Goal: Task Accomplishment & Management: Manage account settings

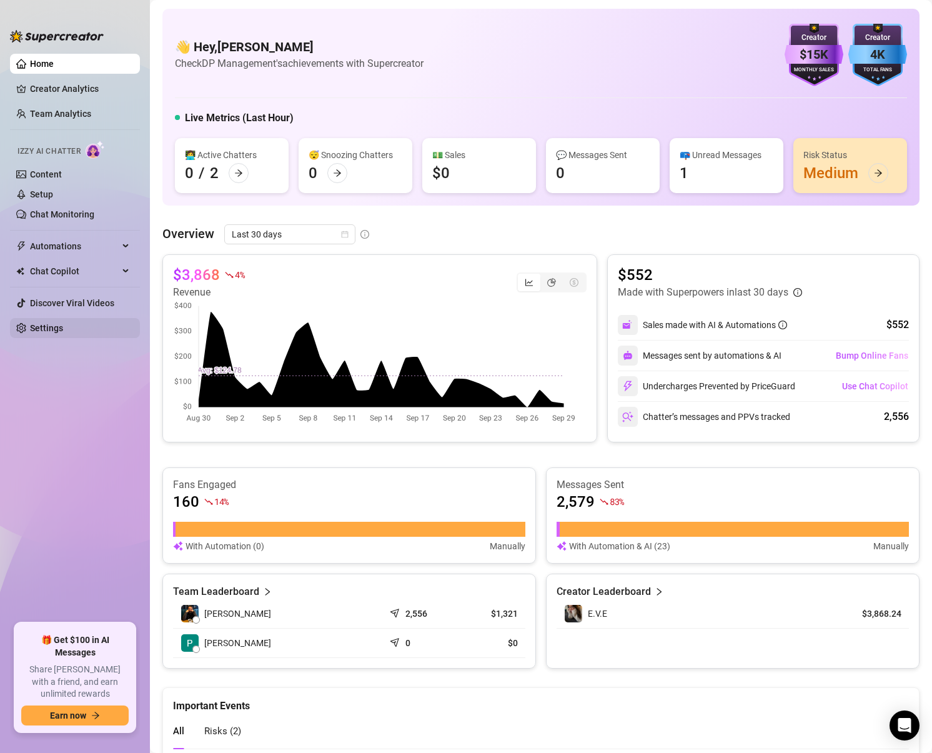
click at [61, 330] on link "Settings" at bounding box center [46, 328] width 33 height 10
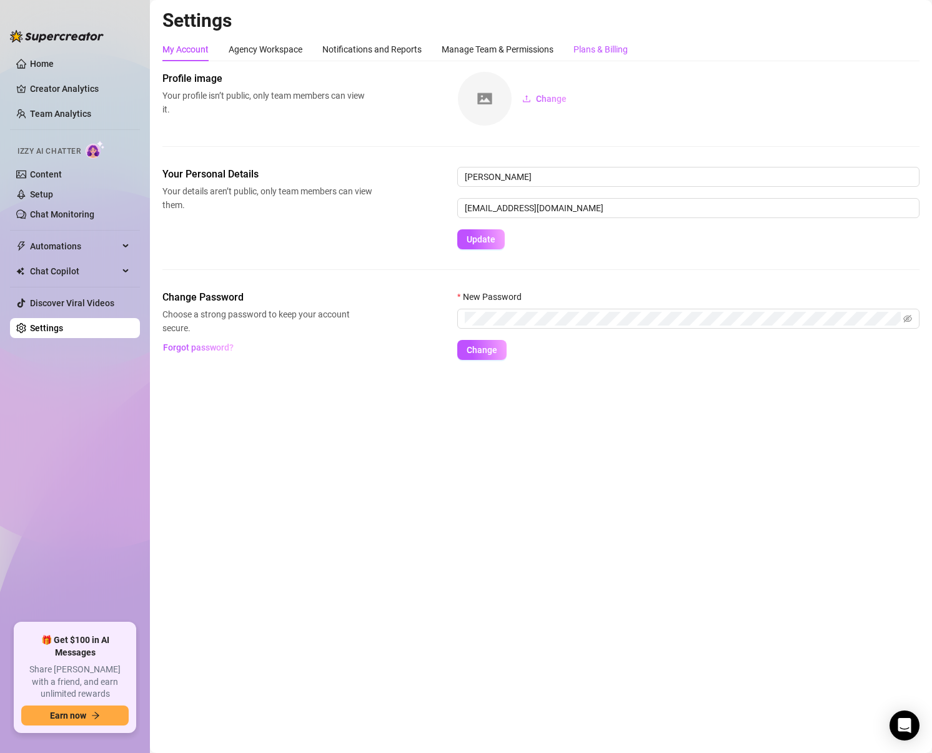
click at [610, 54] on div "Plans & Billing" at bounding box center [600, 49] width 54 height 14
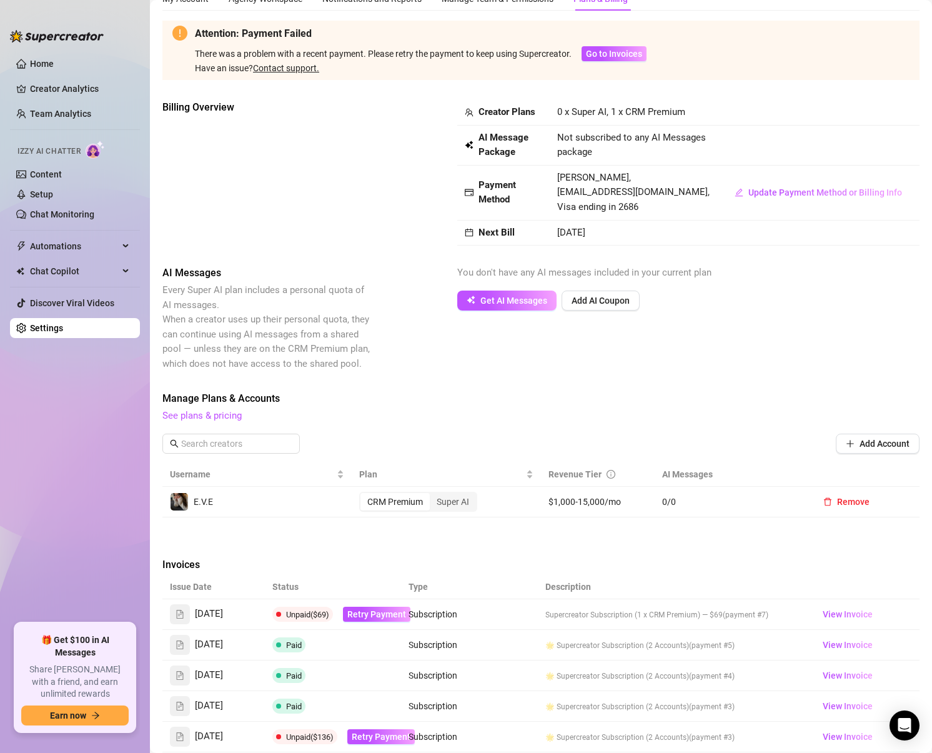
scroll to position [55, 0]
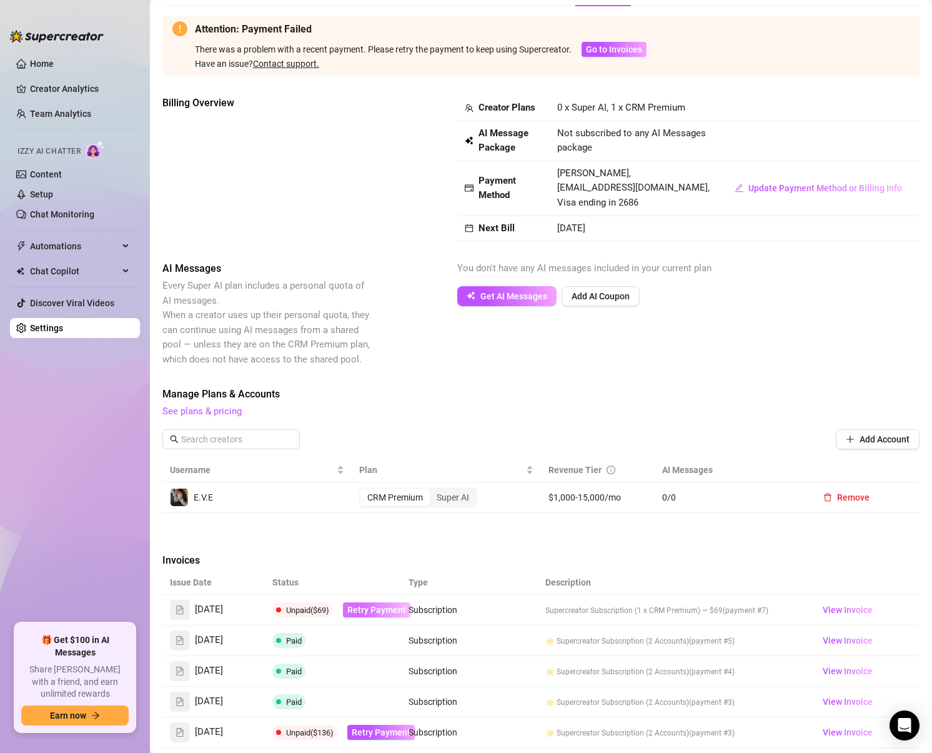
click at [372, 609] on span "Retry Payment" at bounding box center [376, 610] width 59 height 10
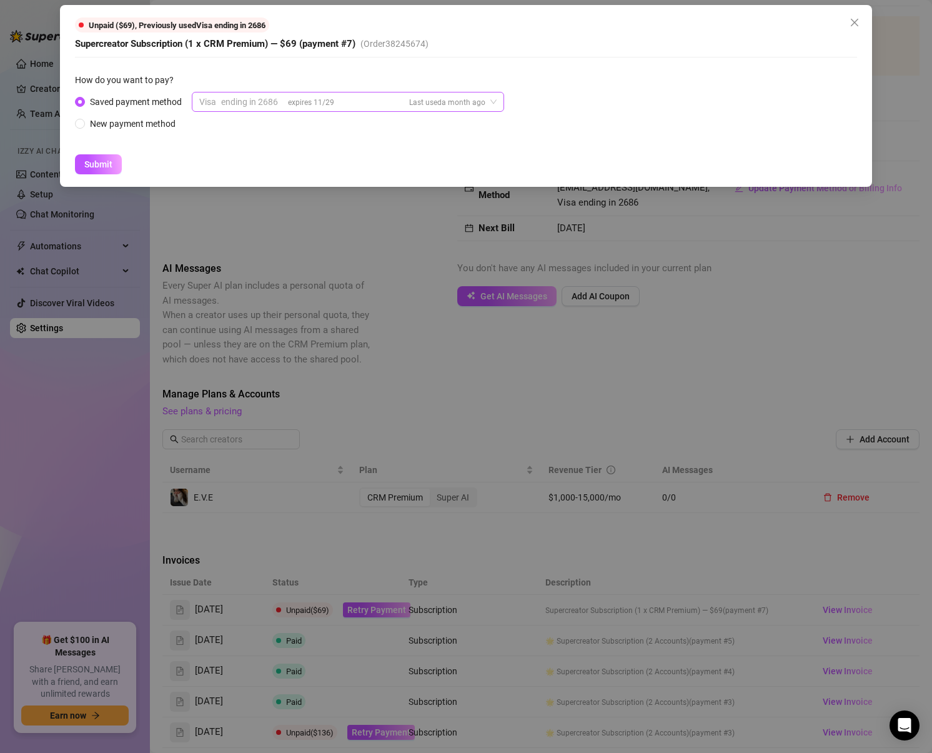
click at [267, 106] on div "ending in 2686" at bounding box center [249, 101] width 57 height 19
click at [412, 82] on div "How do you want to pay?" at bounding box center [466, 82] width 782 height 19
click at [146, 126] on div "New payment method" at bounding box center [133, 124] width 86 height 14
click at [83, 126] on input "New payment method" at bounding box center [80, 125] width 5 height 8
radio input "true"
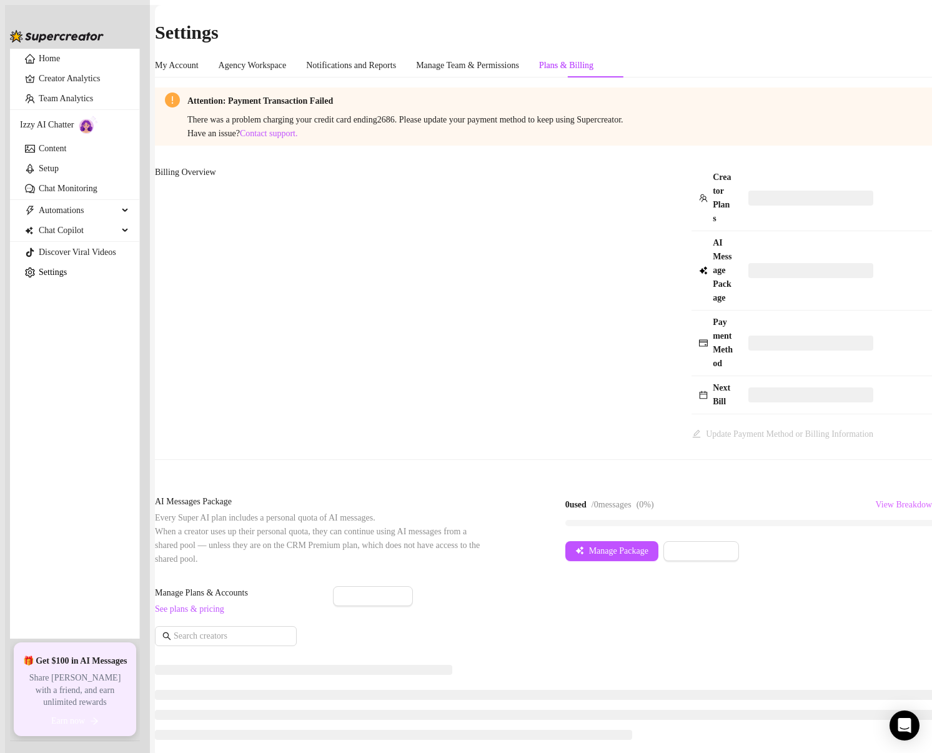
click at [593, 59] on div "Plans & Billing" at bounding box center [566, 66] width 54 height 14
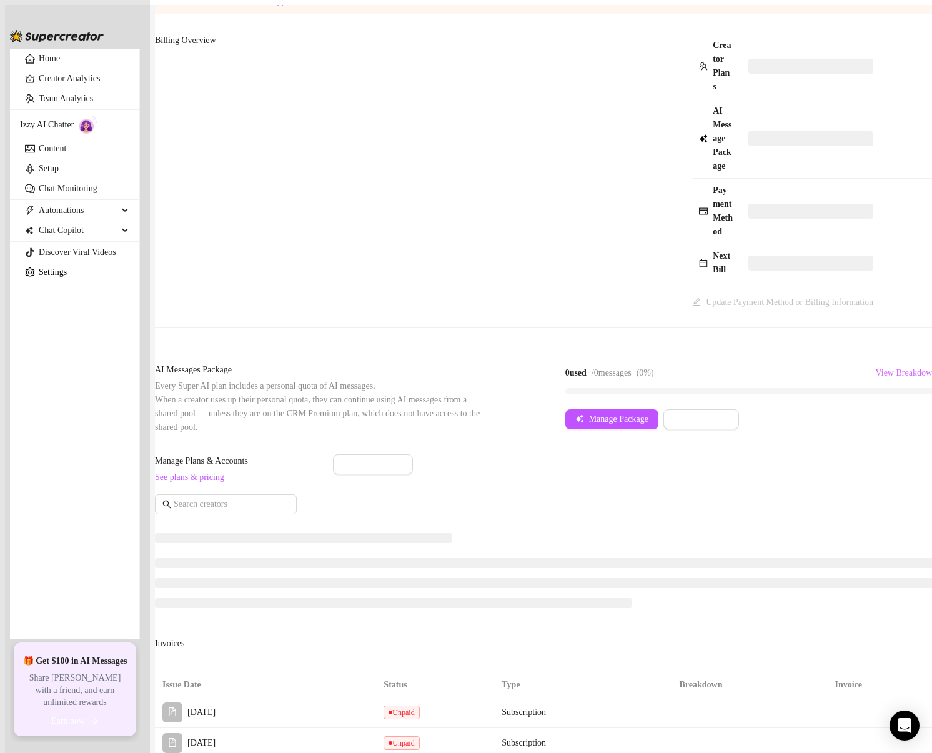
scroll to position [297, 0]
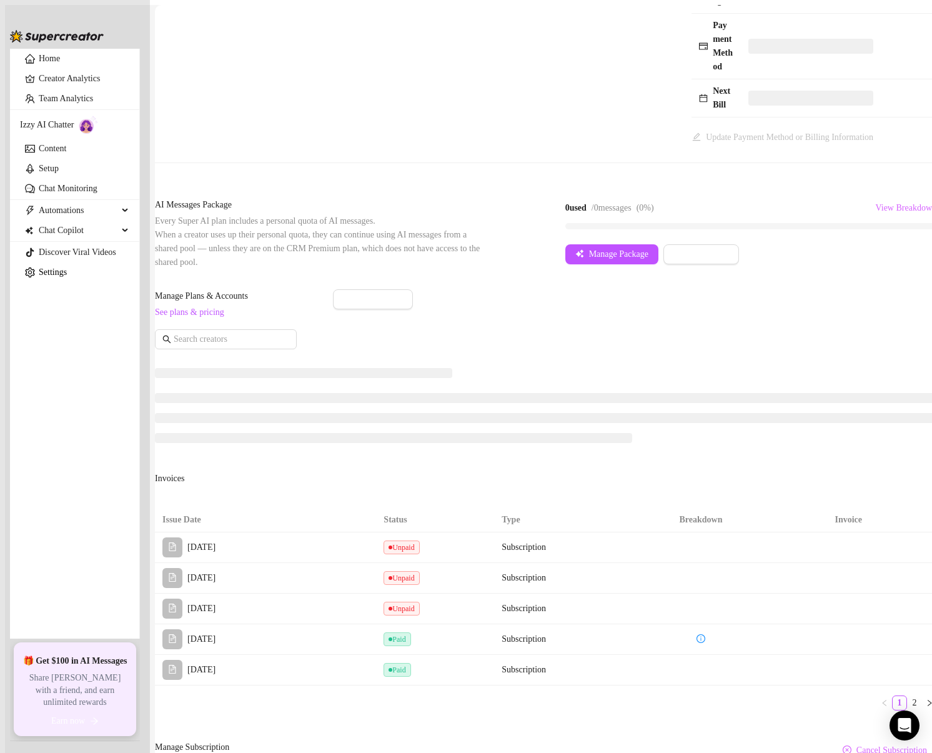
click at [551, 532] on td "Subscription" at bounding box center [567, 547] width 147 height 31
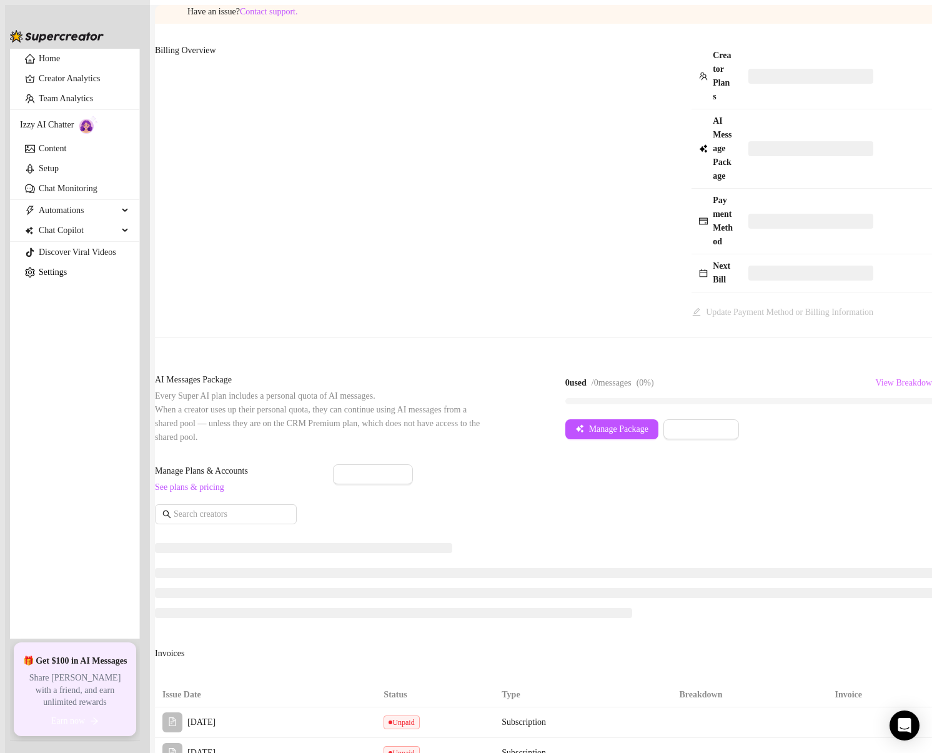
scroll to position [0, 0]
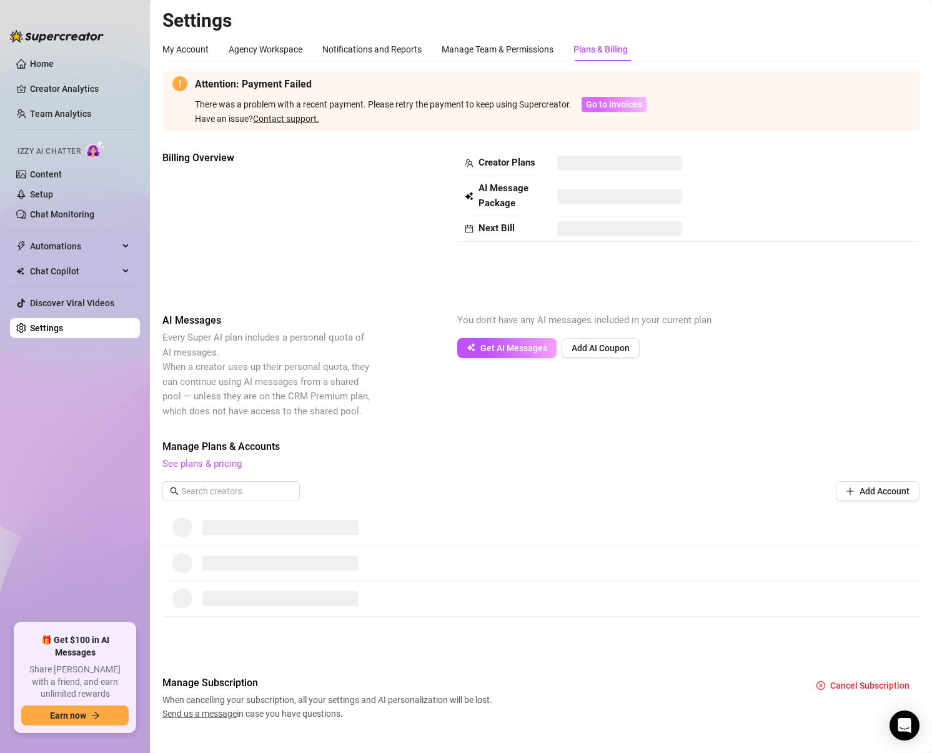
click at [601, 111] on button "Go to Invoices" at bounding box center [614, 104] width 65 height 15
click at [608, 101] on span "Go to Invoices" at bounding box center [614, 104] width 56 height 10
click at [611, 107] on span "Go to Invoices" at bounding box center [614, 104] width 56 height 10
click at [607, 105] on span "Go to Invoices" at bounding box center [614, 104] width 56 height 10
click at [520, 49] on div "Manage Team & Permissions" at bounding box center [498, 49] width 112 height 14
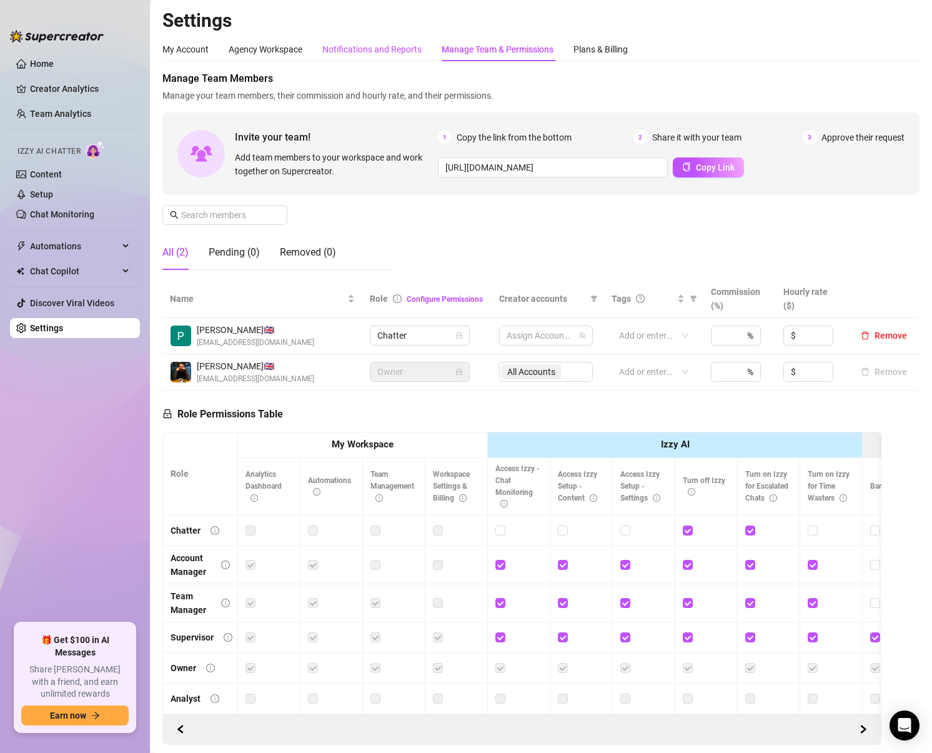
click at [347, 48] on div "Notifications and Reports" at bounding box center [371, 49] width 99 height 14
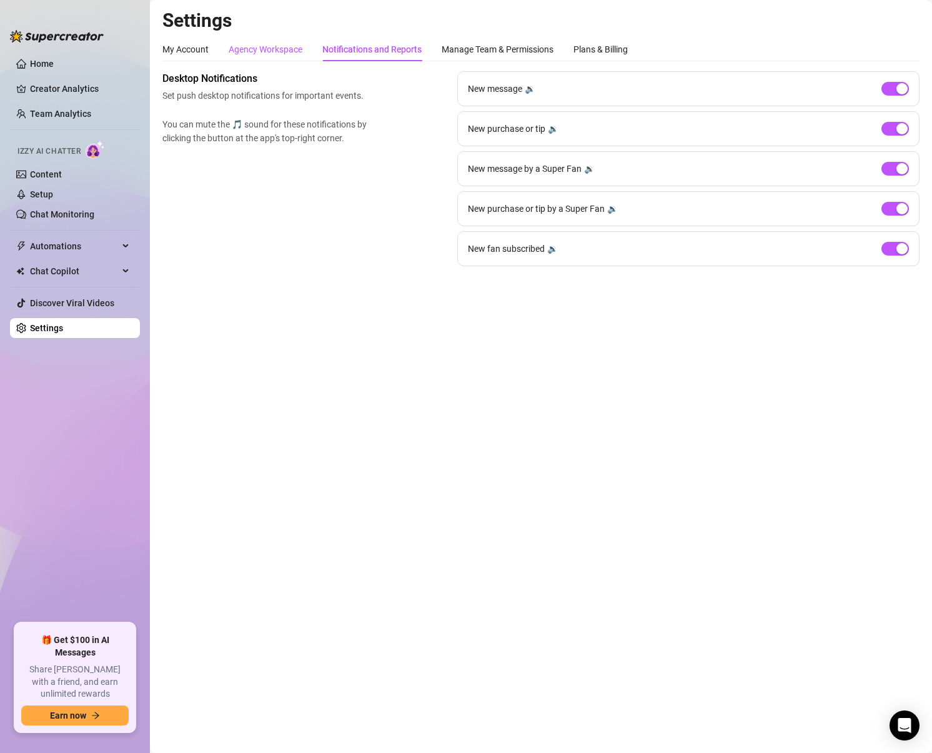
click at [241, 44] on div "Agency Workspace" at bounding box center [266, 49] width 74 height 14
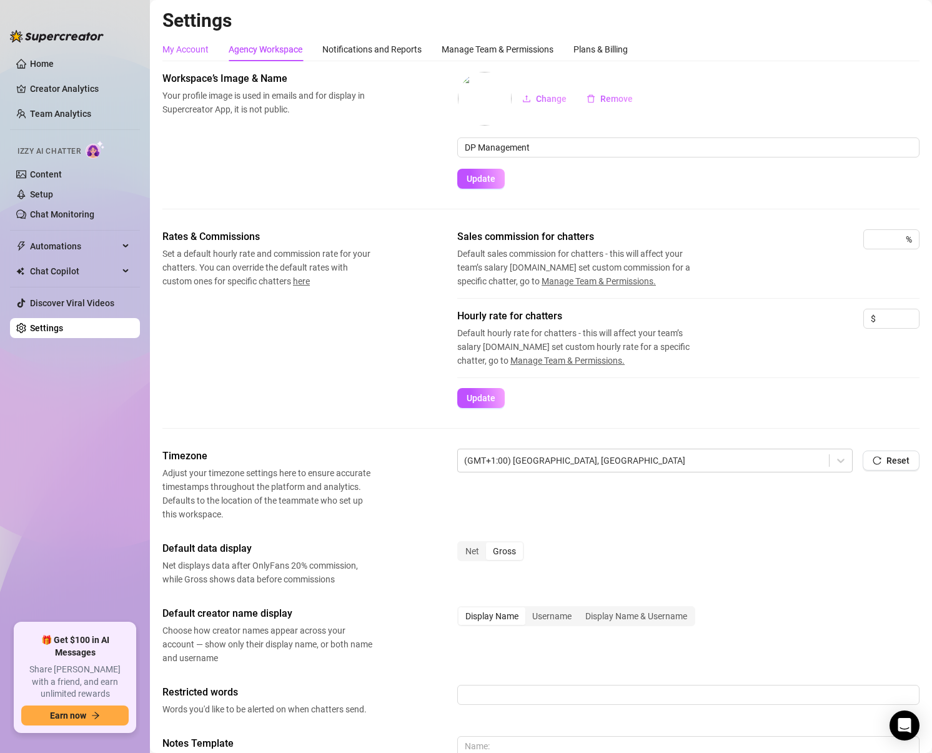
click at [207, 48] on div "My Account" at bounding box center [185, 49] width 46 height 14
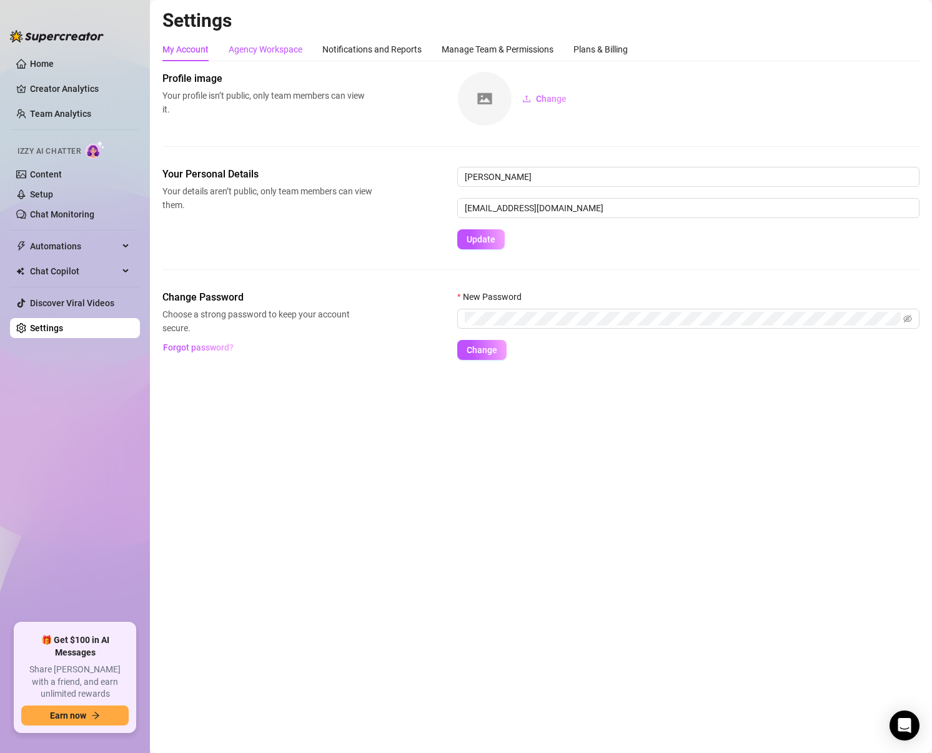
click at [282, 48] on div "Agency Workspace" at bounding box center [266, 49] width 74 height 14
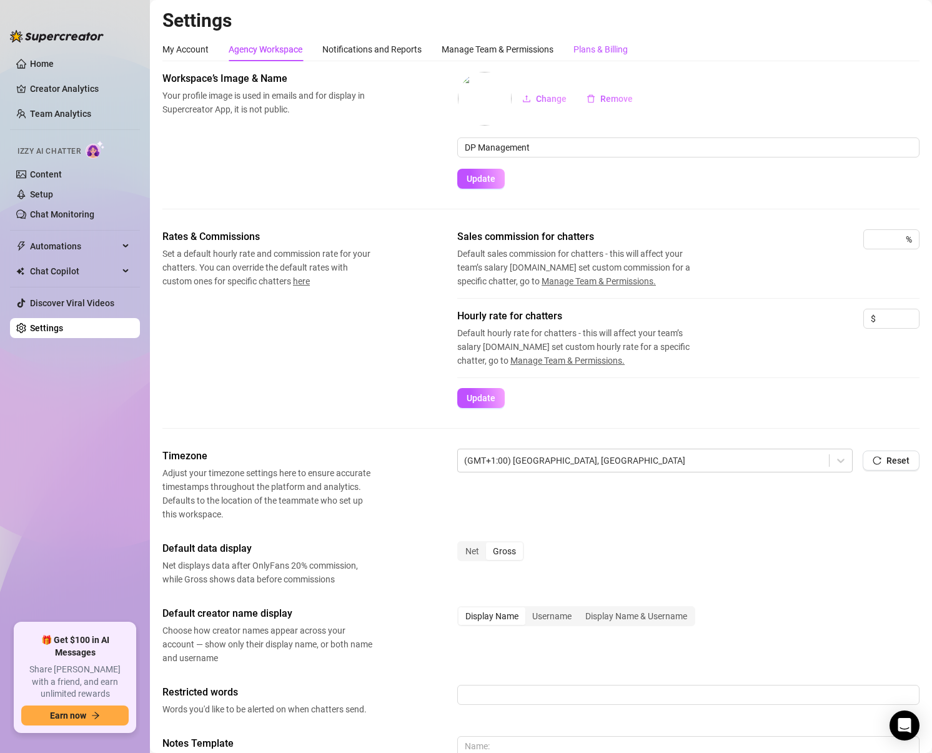
click at [603, 49] on div "Plans & Billing" at bounding box center [600, 49] width 54 height 14
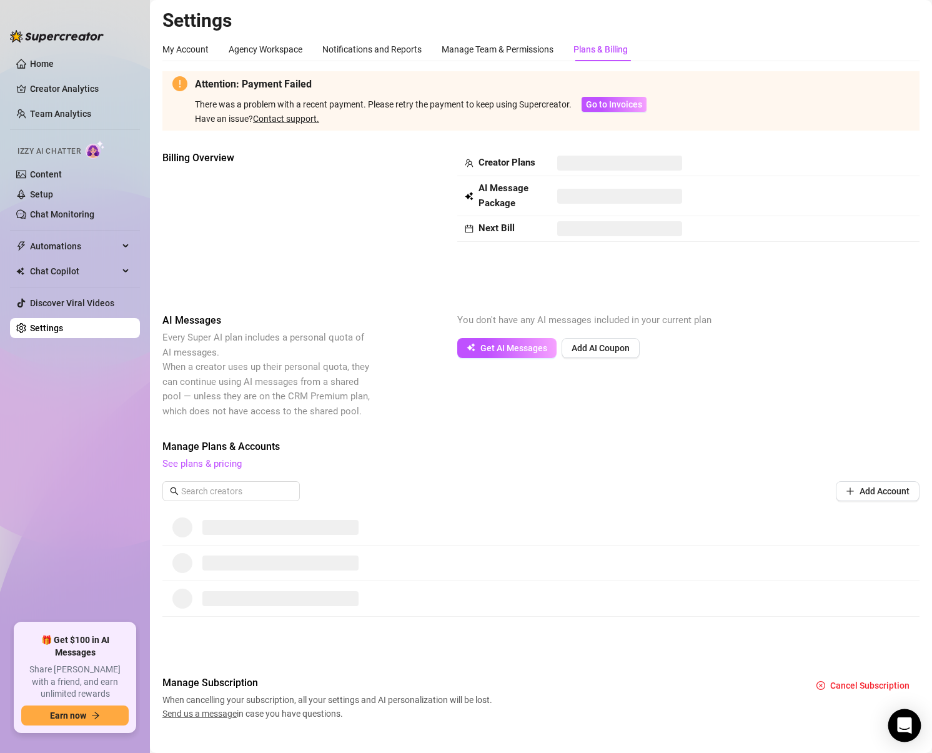
click at [907, 730] on icon "Open Intercom Messenger" at bounding box center [904, 725] width 16 height 16
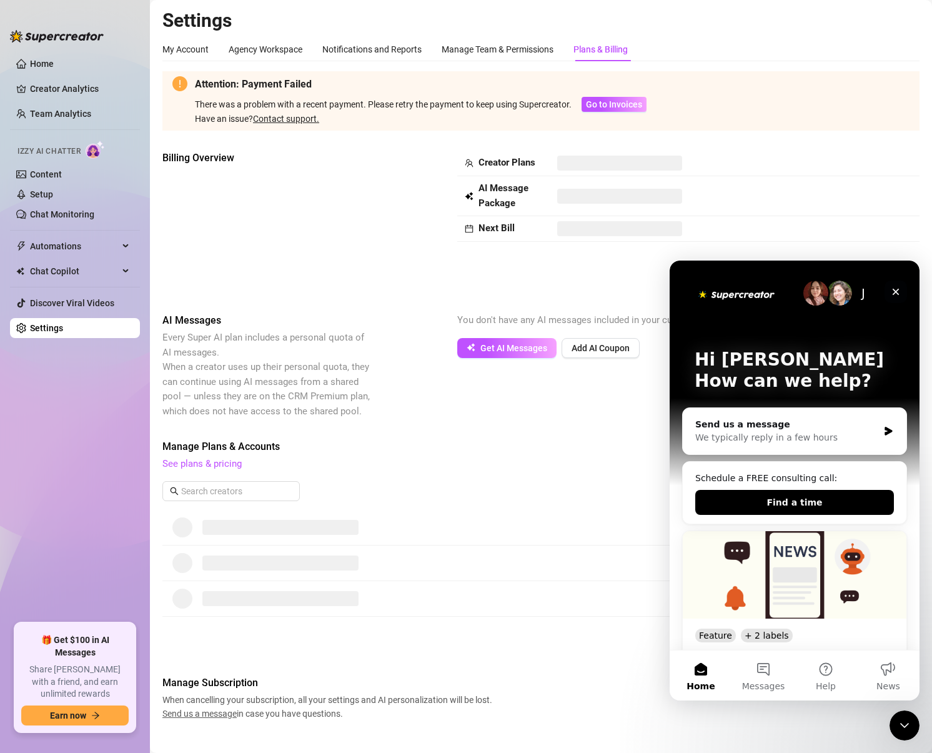
click at [895, 291] on icon "Close" at bounding box center [896, 292] width 7 height 7
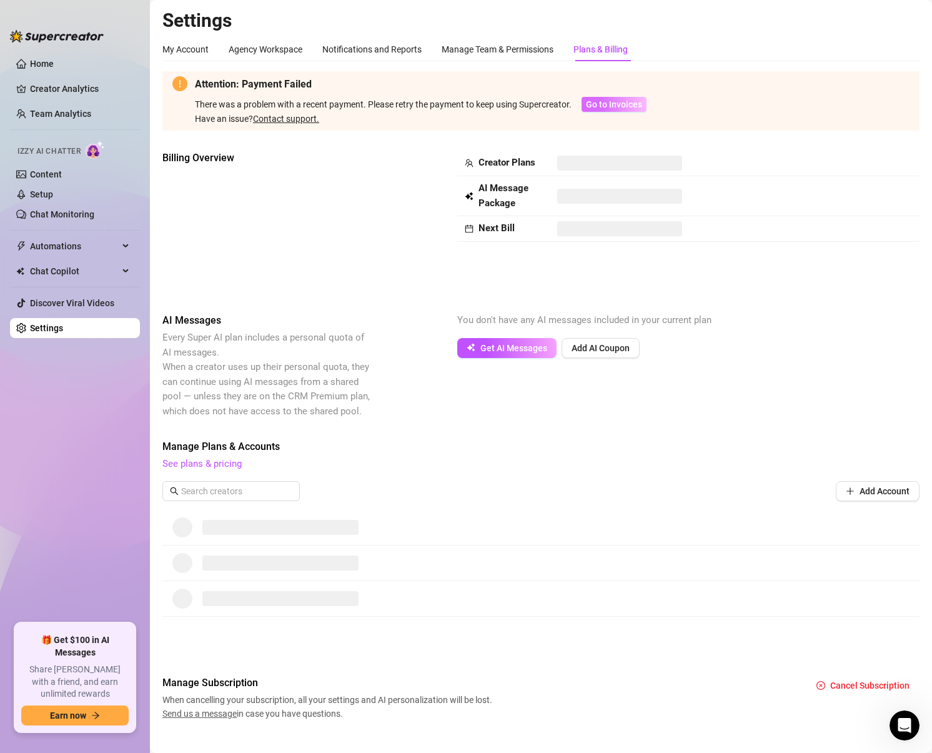
click at [619, 106] on span "Go to Invoices" at bounding box center [614, 104] width 56 height 10
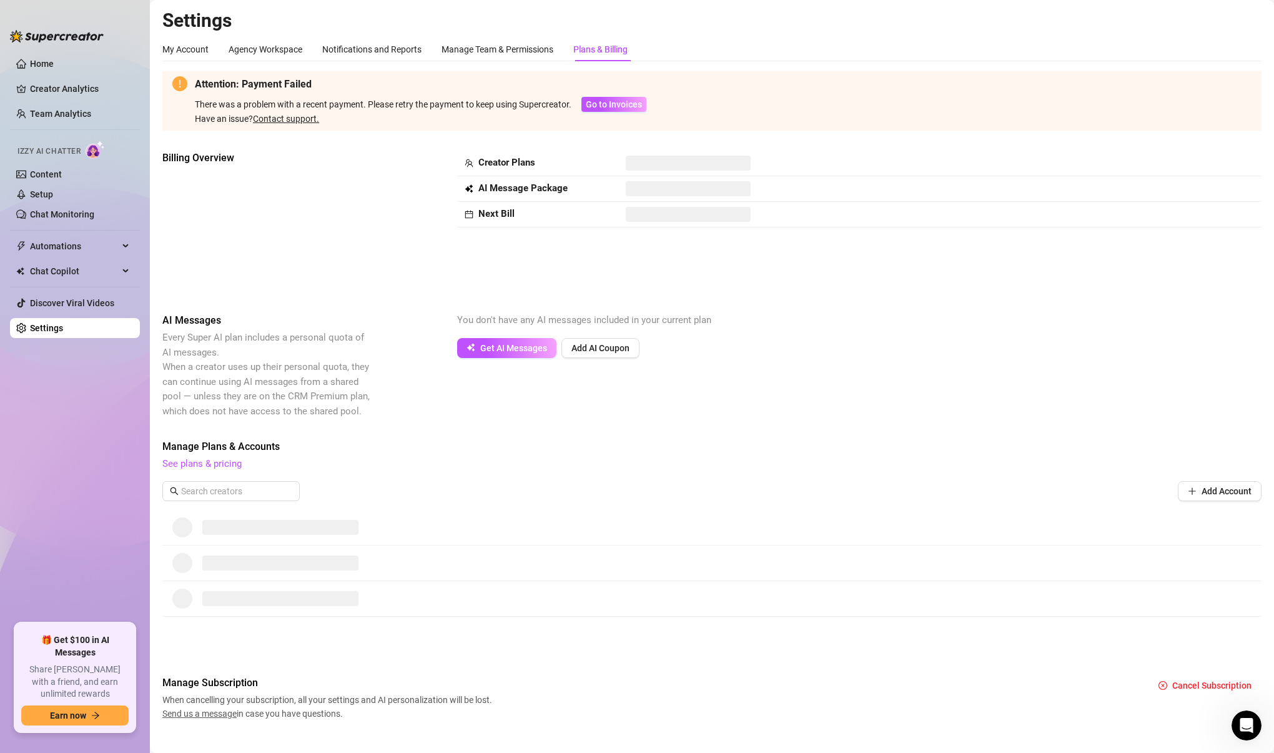
click at [931, 280] on div "Billing Overview Creator Plans AI Message Package Next Bill" at bounding box center [711, 222] width 1099 height 142
click at [200, 47] on div "My Account" at bounding box center [185, 49] width 46 height 14
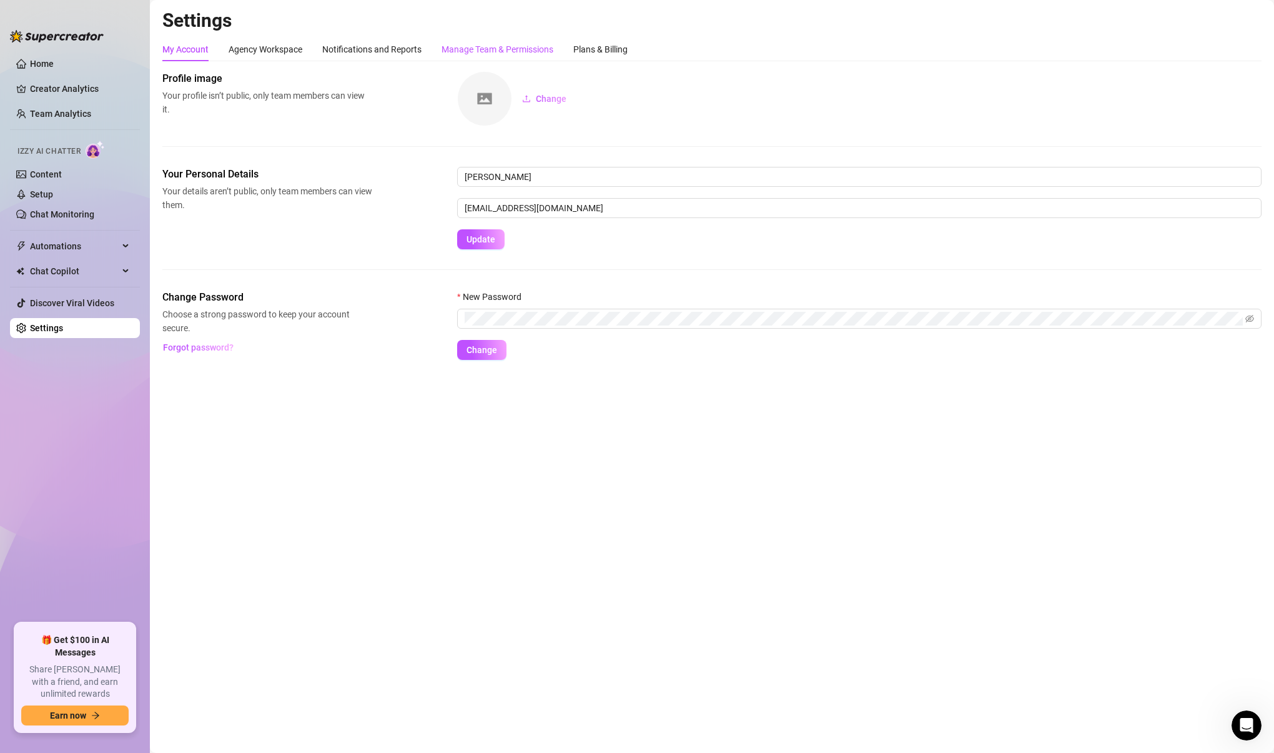
click at [478, 47] on div "Manage Team & Permissions" at bounding box center [498, 49] width 112 height 14
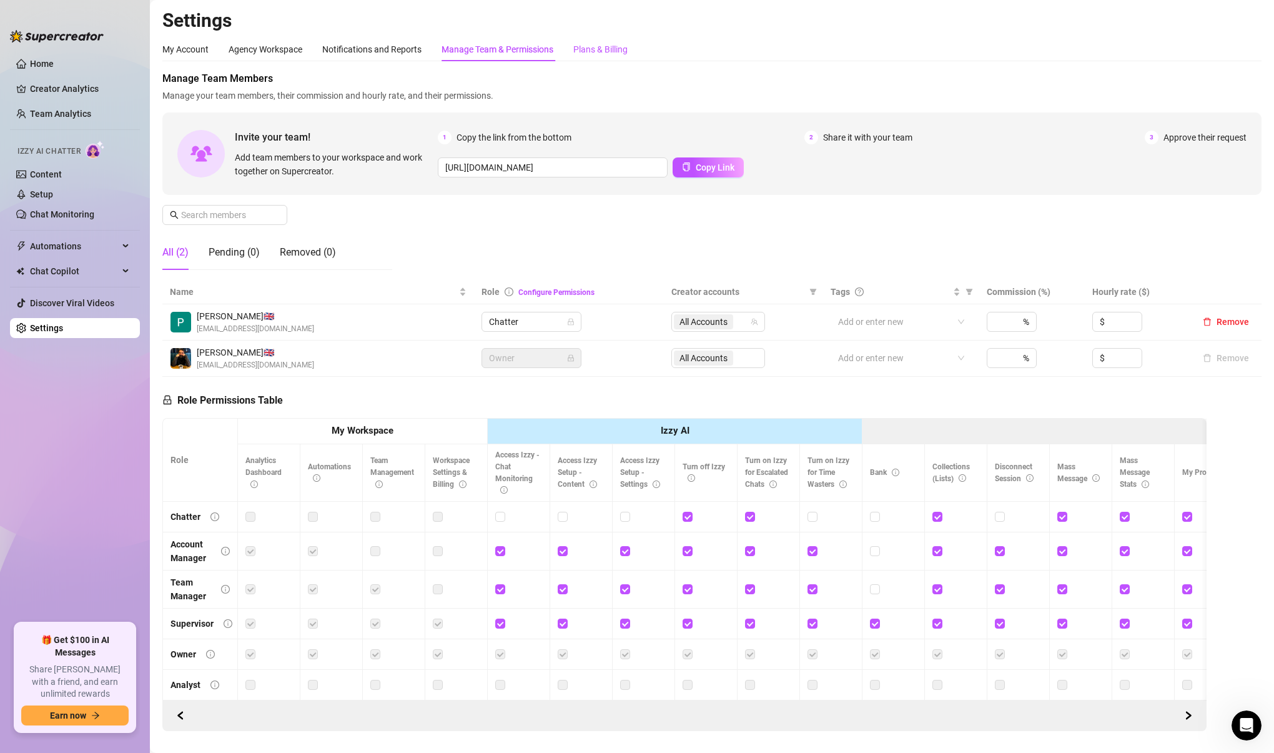
click at [609, 52] on div "Plans & Billing" at bounding box center [600, 49] width 54 height 14
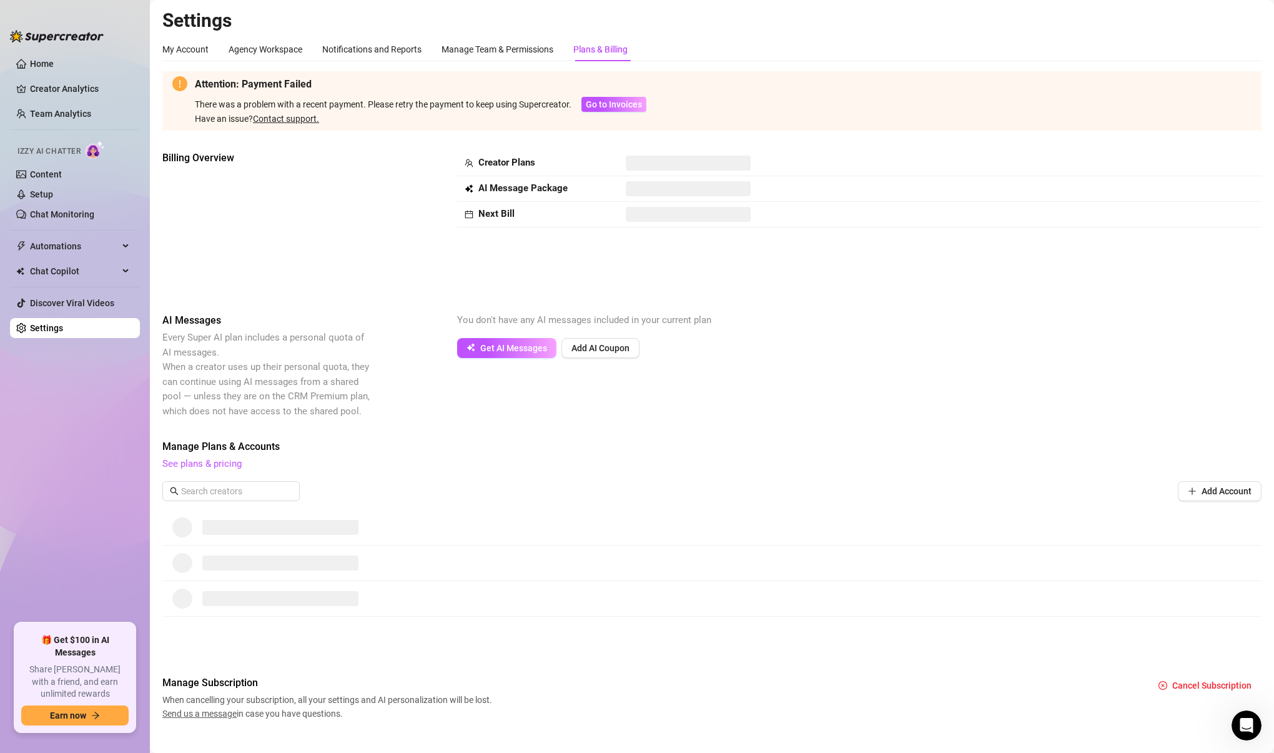
click at [654, 212] on span at bounding box center [688, 214] width 125 height 15
click at [931, 725] on html at bounding box center [1245, 723] width 30 height 30
click at [931, 722] on icon "Open Intercom Messenger" at bounding box center [1245, 723] width 21 height 21
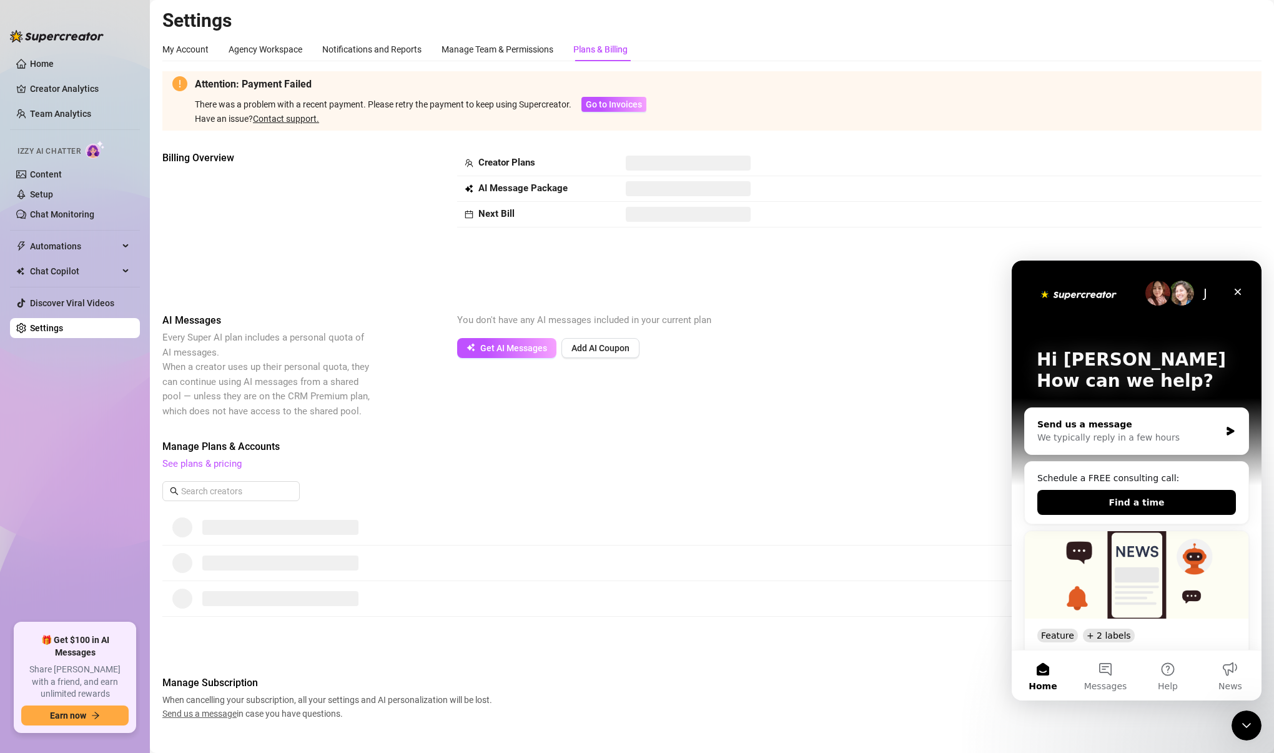
click at [931, 428] on div "Send us a message" at bounding box center [1129, 424] width 183 height 13
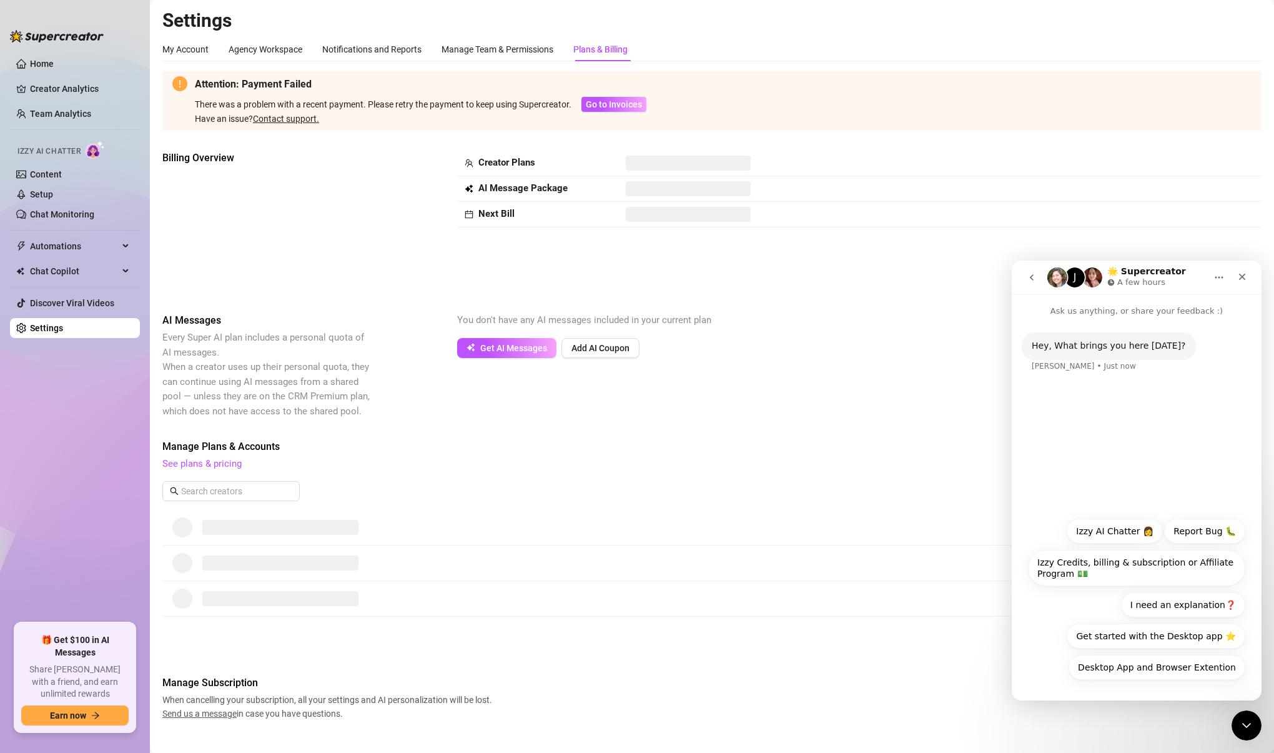
click at [931, 351] on div "Hey, What brings you here today?" at bounding box center [1109, 346] width 154 height 12
click at [931, 324] on div "Hey, What brings you here today? Ella • Just now" at bounding box center [1137, 352] width 250 height 70
click at [931, 317] on p "Ask us anything, or share your feedback :)" at bounding box center [1137, 305] width 250 height 23
click at [931, 459] on div "Hey, What brings you here today? Ella • Just now" at bounding box center [1137, 413] width 250 height 193
click at [931, 689] on div "Desktop App and Browser Extention Izzy AI Chatter 👩 Report Bug 🐛 Izzy Credits, …" at bounding box center [1137, 599] width 250 height 179
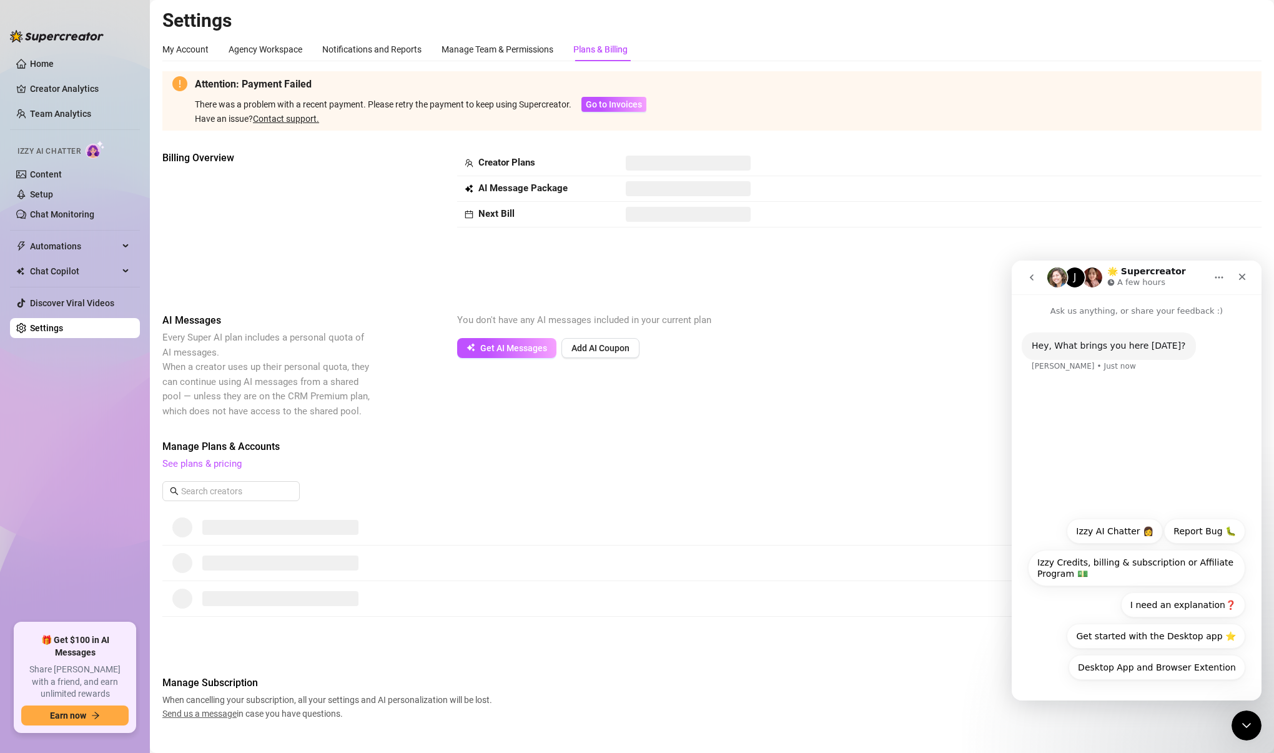
click at [931, 675] on div "Desktop App and Browser Extention Izzy AI Chatter 👩 Report Bug 🐛 Izzy Credits, …" at bounding box center [1136, 601] width 217 height 167
click at [931, 729] on icon "Close Intercom Messenger" at bounding box center [1244, 723] width 15 height 15
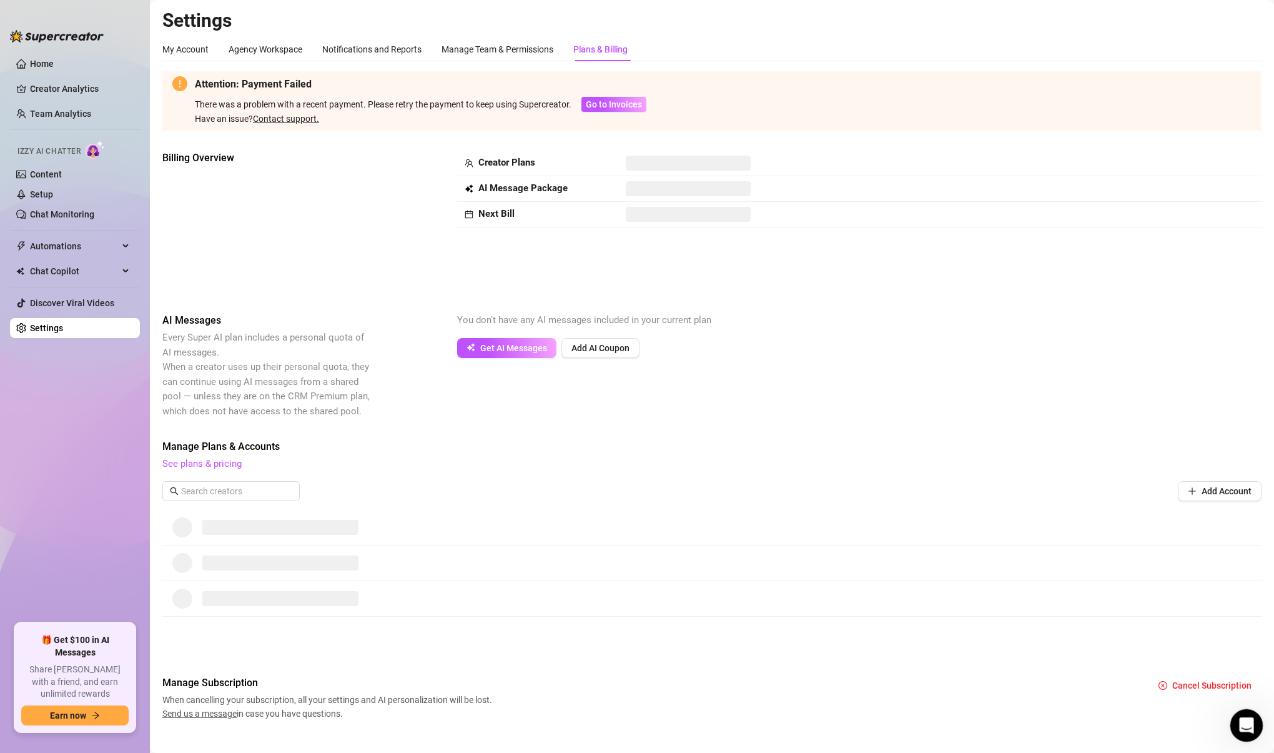
click at [931, 728] on icon "Open Intercom Messenger" at bounding box center [1245, 723] width 21 height 21
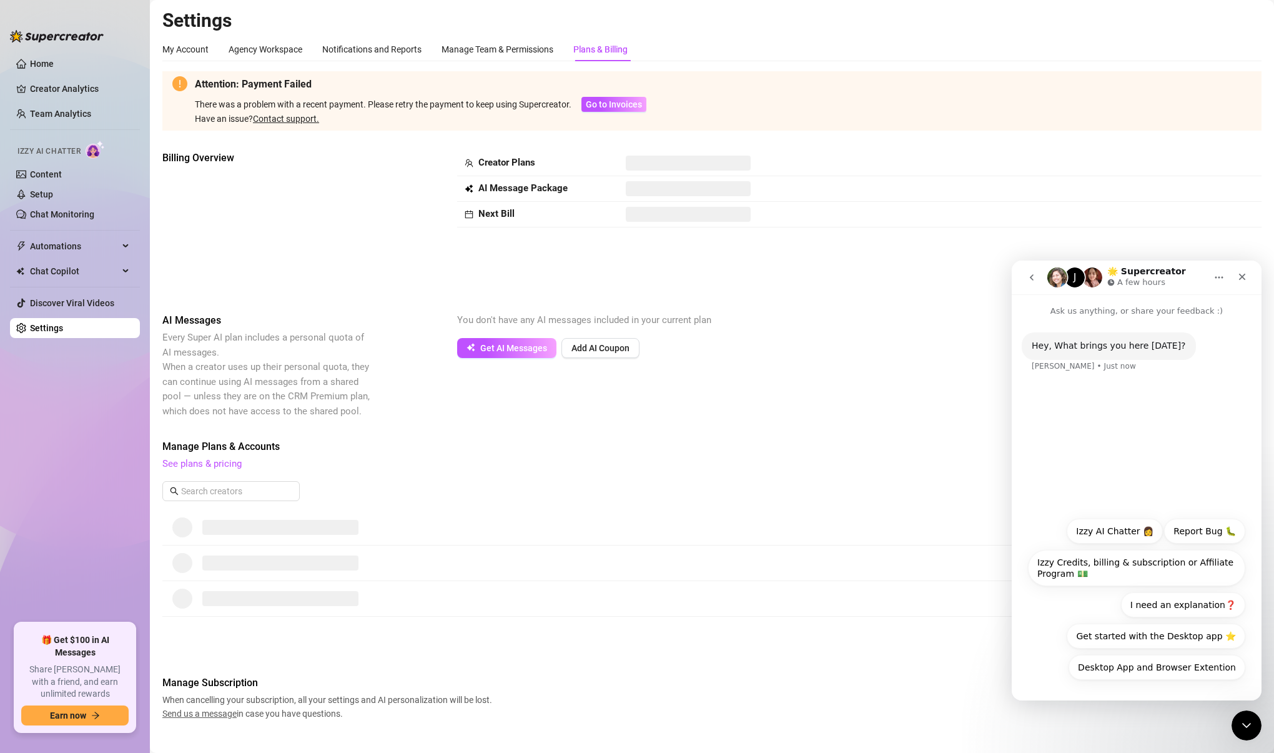
click at [931, 385] on div "Hey, What brings you here today? Ella • Just now" at bounding box center [1137, 359] width 230 height 55
click at [931, 276] on icon "go back" at bounding box center [1032, 277] width 10 height 10
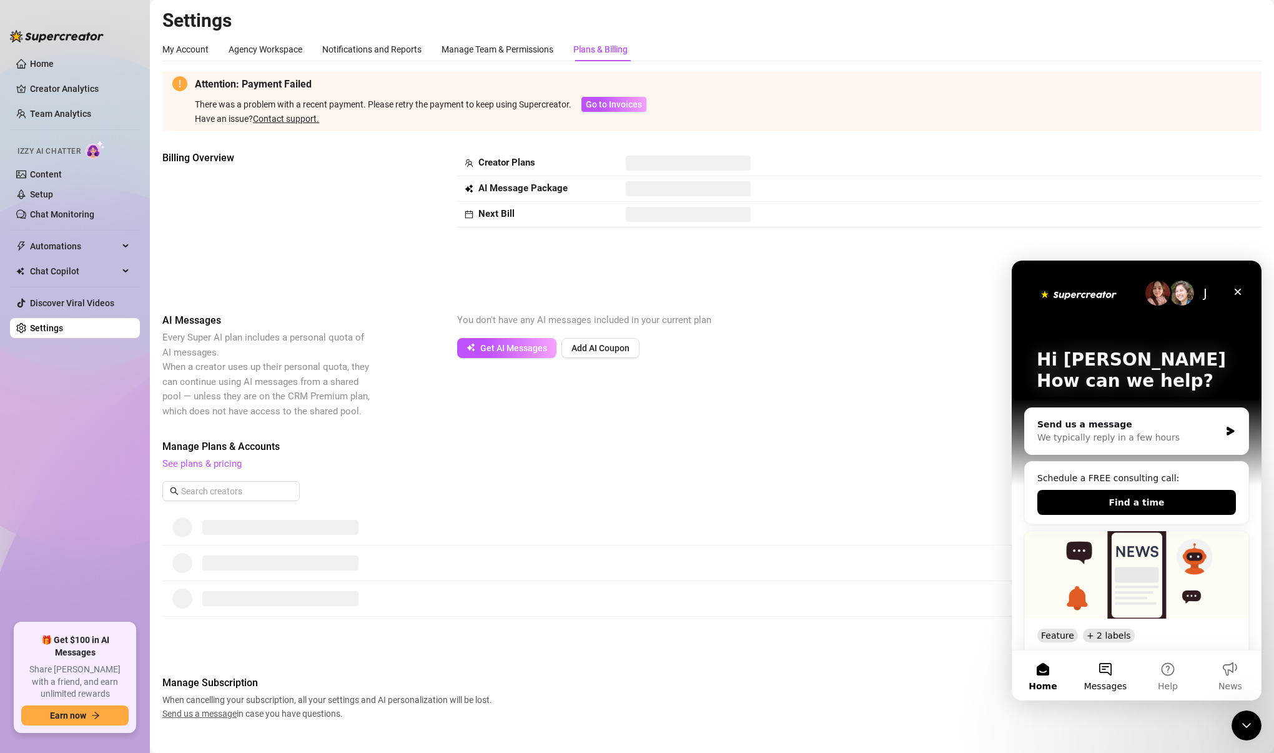
click at [931, 681] on span "Messages" at bounding box center [1105, 685] width 43 height 9
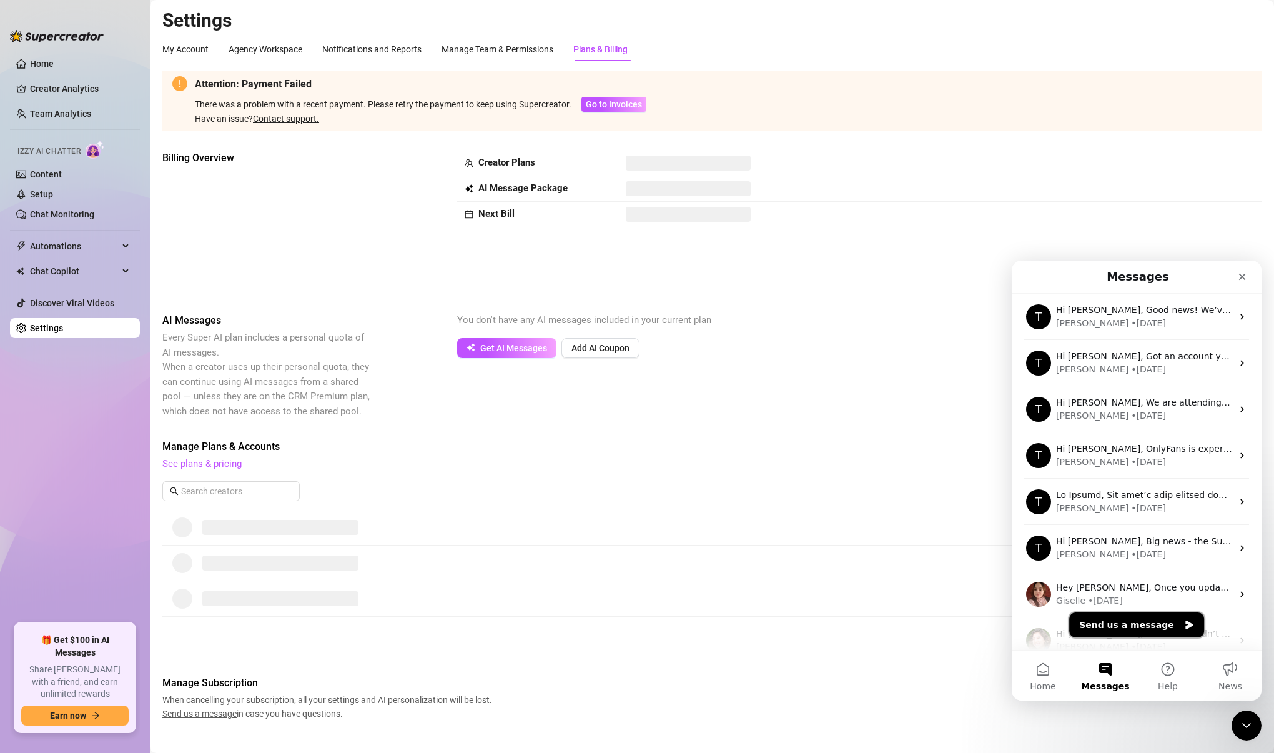
click at [931, 625] on button "Send us a message" at bounding box center [1136, 624] width 135 height 25
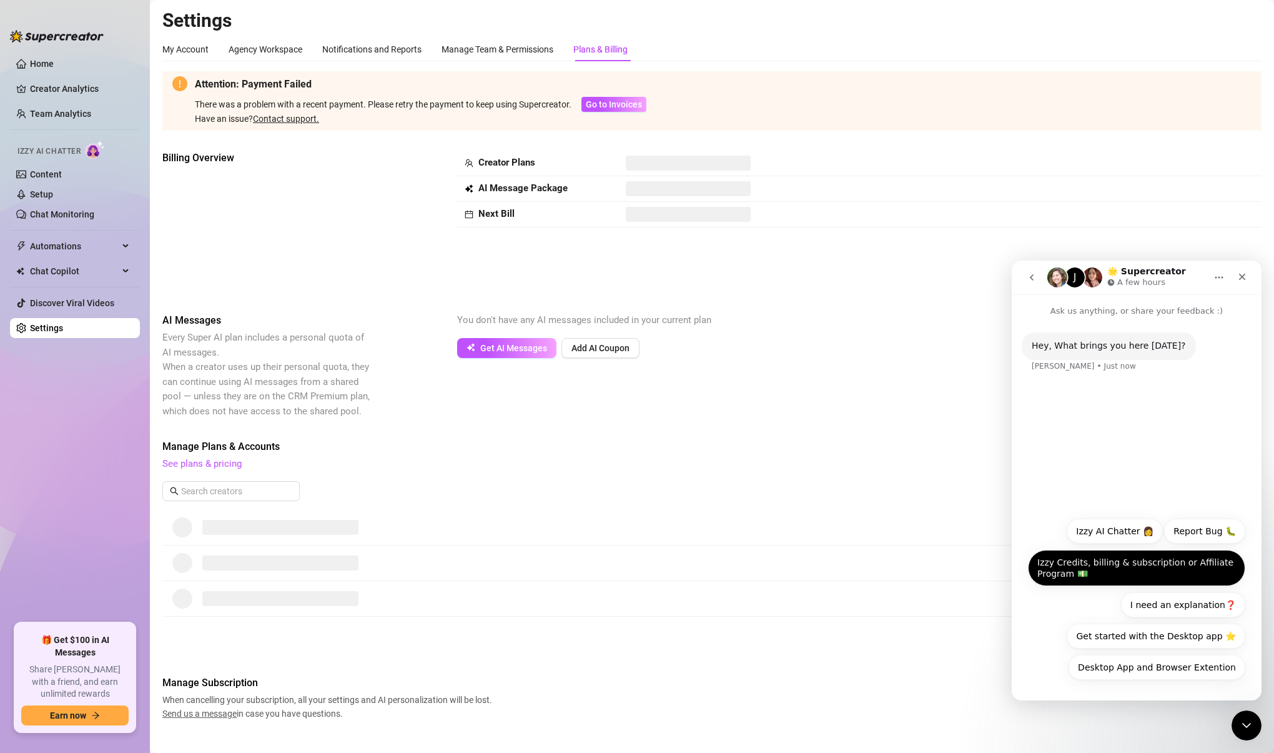
click at [931, 572] on button "Izzy Credits, billing & subscription or Affiliate Program 💵" at bounding box center [1136, 568] width 217 height 36
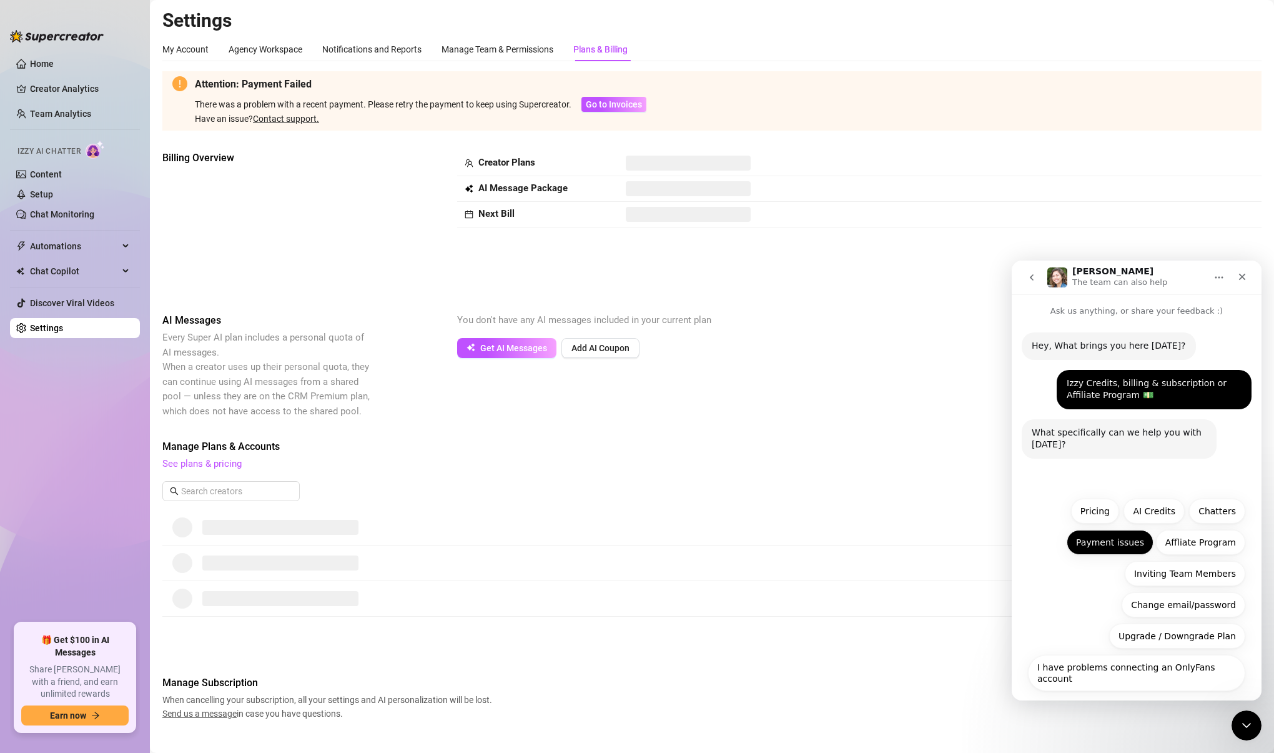
click at [931, 547] on button "Payment issues" at bounding box center [1110, 542] width 87 height 25
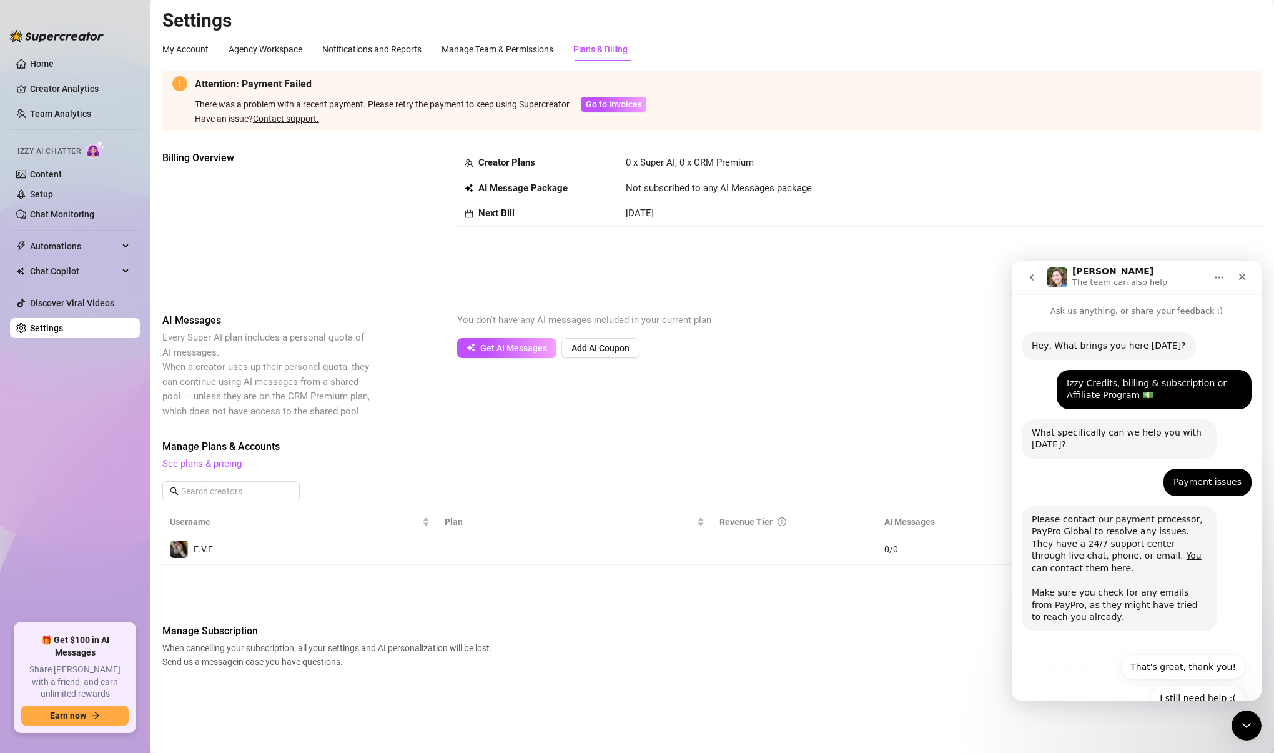
scroll to position [31, 0]
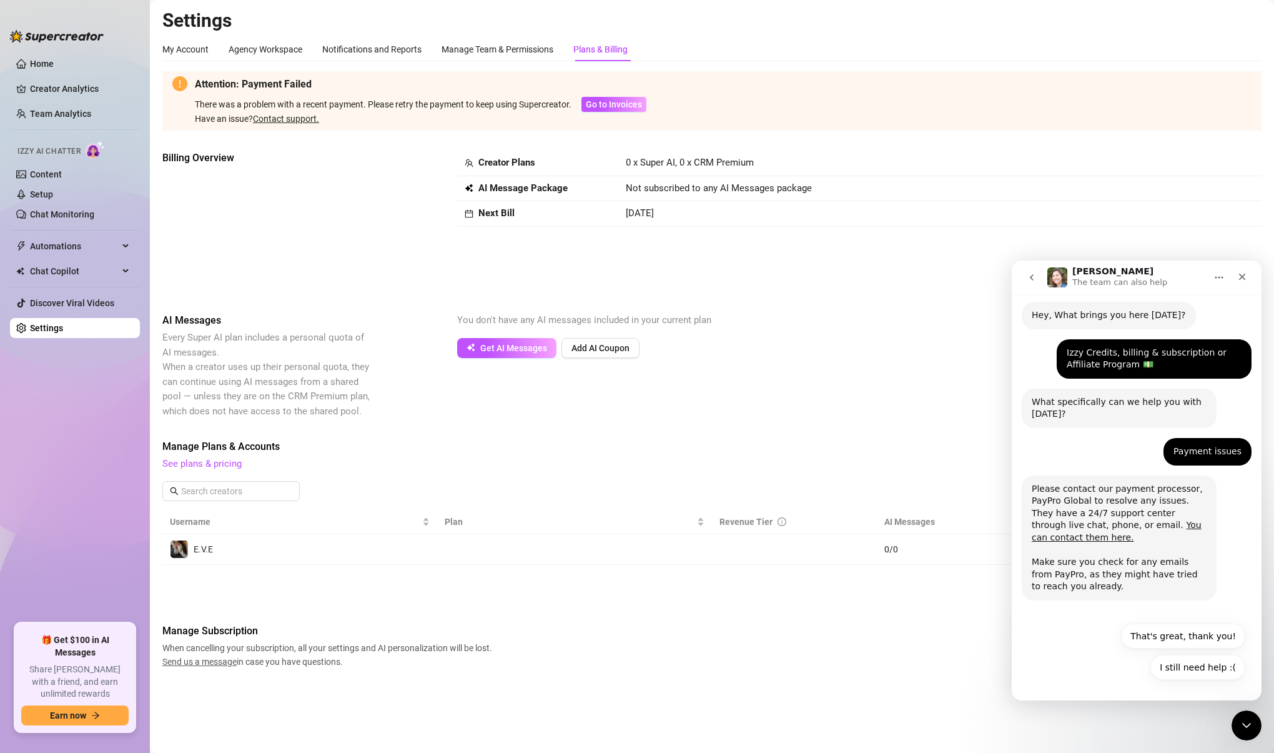
click at [800, 362] on div "AI Messages Every Super AI plan includes a personal quota of AI messages. When …" at bounding box center [711, 366] width 1099 height 106
click at [931, 280] on icon "Home" at bounding box center [1219, 277] width 10 height 10
click at [931, 274] on icon "Close" at bounding box center [1242, 277] width 10 height 10
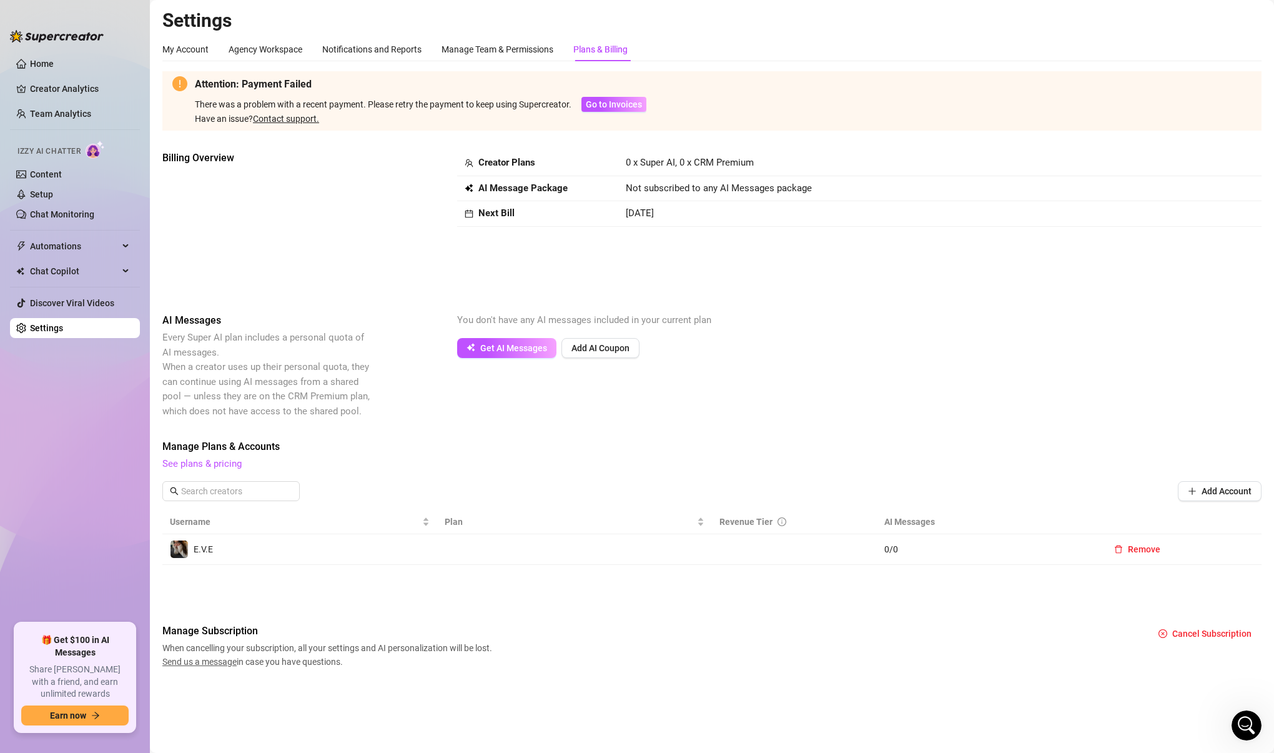
click at [658, 200] on td "Not subscribed to any AI Messages package" at bounding box center [917, 189] width 599 height 26
click at [751, 547] on td at bounding box center [794, 549] width 165 height 31
click at [610, 109] on span "Go to Invoices" at bounding box center [614, 104] width 56 height 10
click at [225, 464] on link "See plans & pricing" at bounding box center [201, 463] width 79 height 11
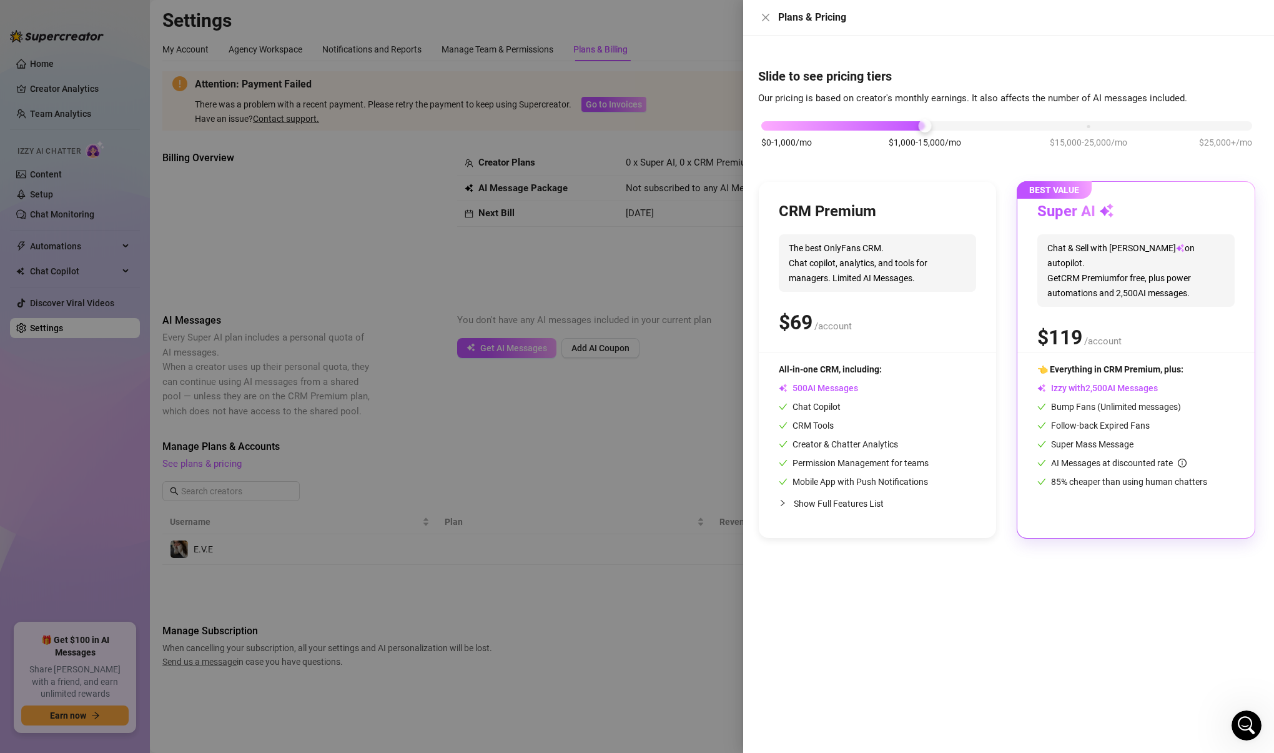
click at [832, 209] on h3 "CRM Premium" at bounding box center [827, 212] width 97 height 20
click at [844, 220] on h3 "CRM Premium" at bounding box center [827, 212] width 97 height 20
click at [771, 25] on div "Plans & Pricing" at bounding box center [1008, 18] width 531 height 36
click at [763, 17] on icon "close" at bounding box center [766, 17] width 10 height 10
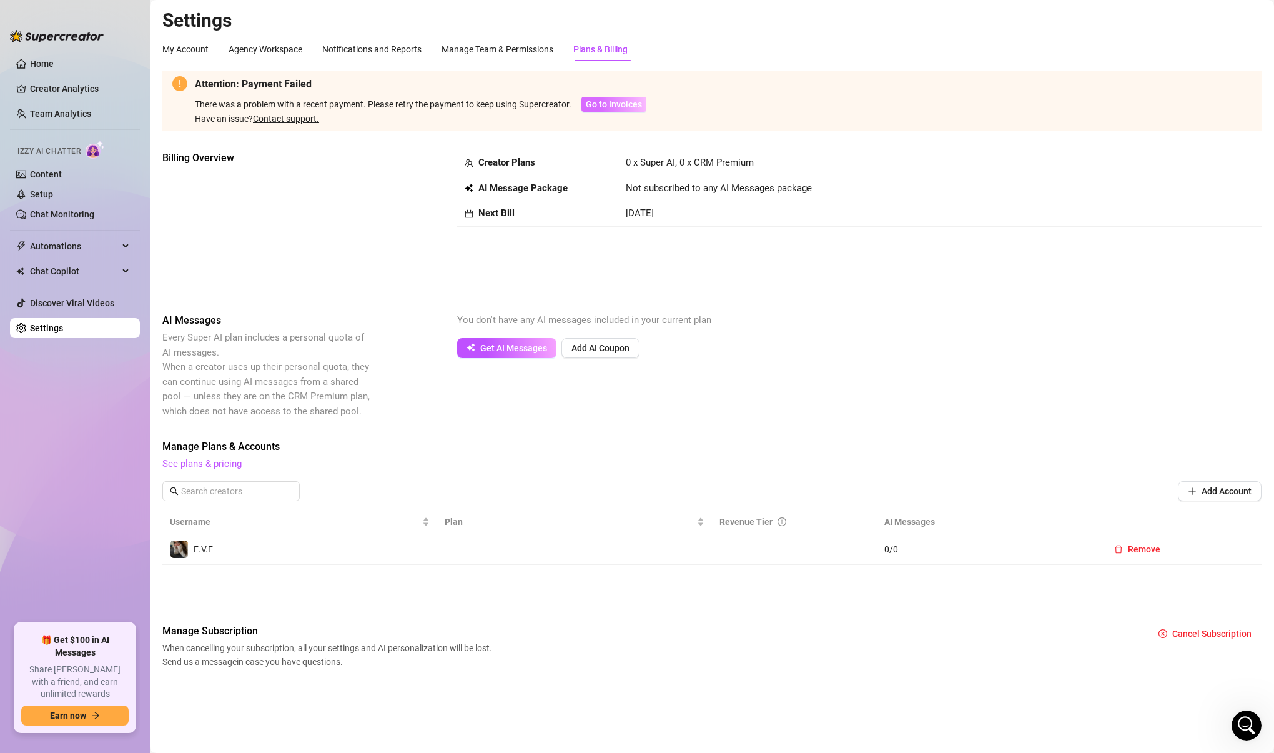
click at [629, 106] on span "Go to Invoices" at bounding box center [614, 104] width 56 height 10
click at [528, 54] on div "Manage Team & Permissions" at bounding box center [498, 49] width 112 height 14
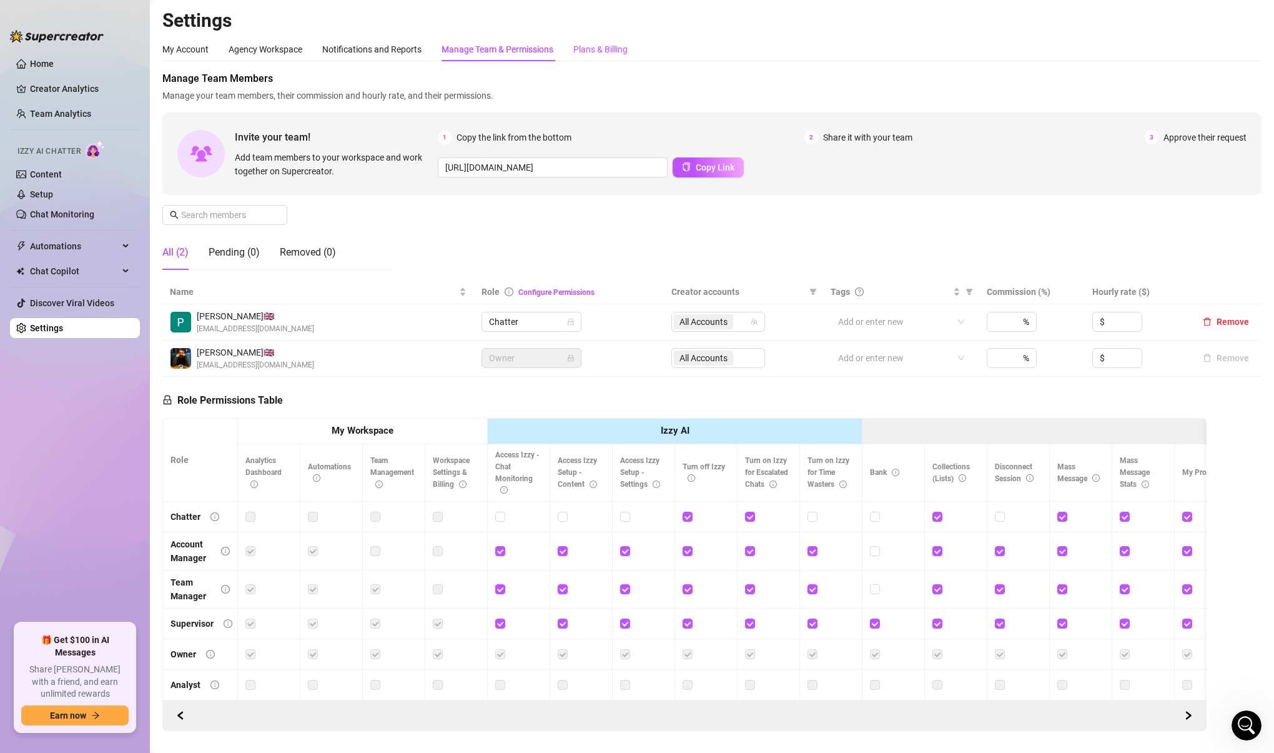
click at [600, 52] on div "Plans & Billing" at bounding box center [600, 49] width 54 height 14
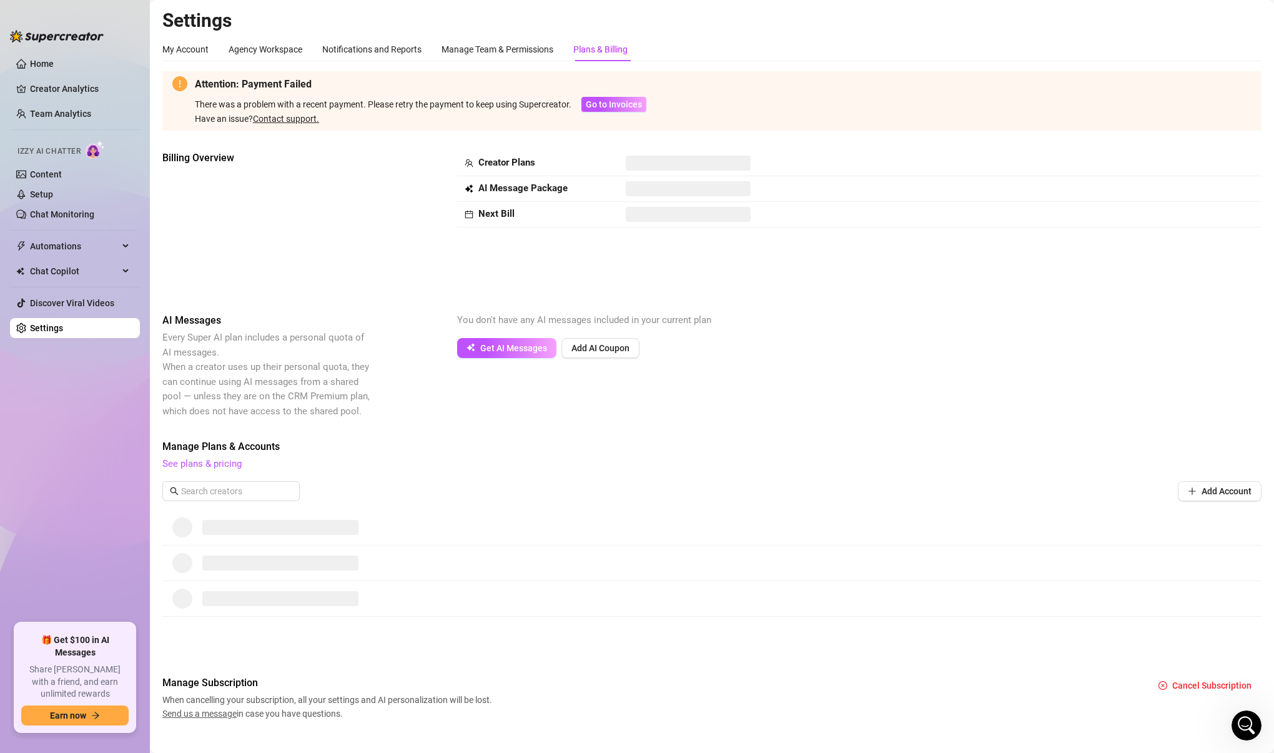
click at [279, 120] on link "Contact support." at bounding box center [286, 119] width 66 height 10
click at [166, 47] on div "My Account" at bounding box center [185, 49] width 46 height 14
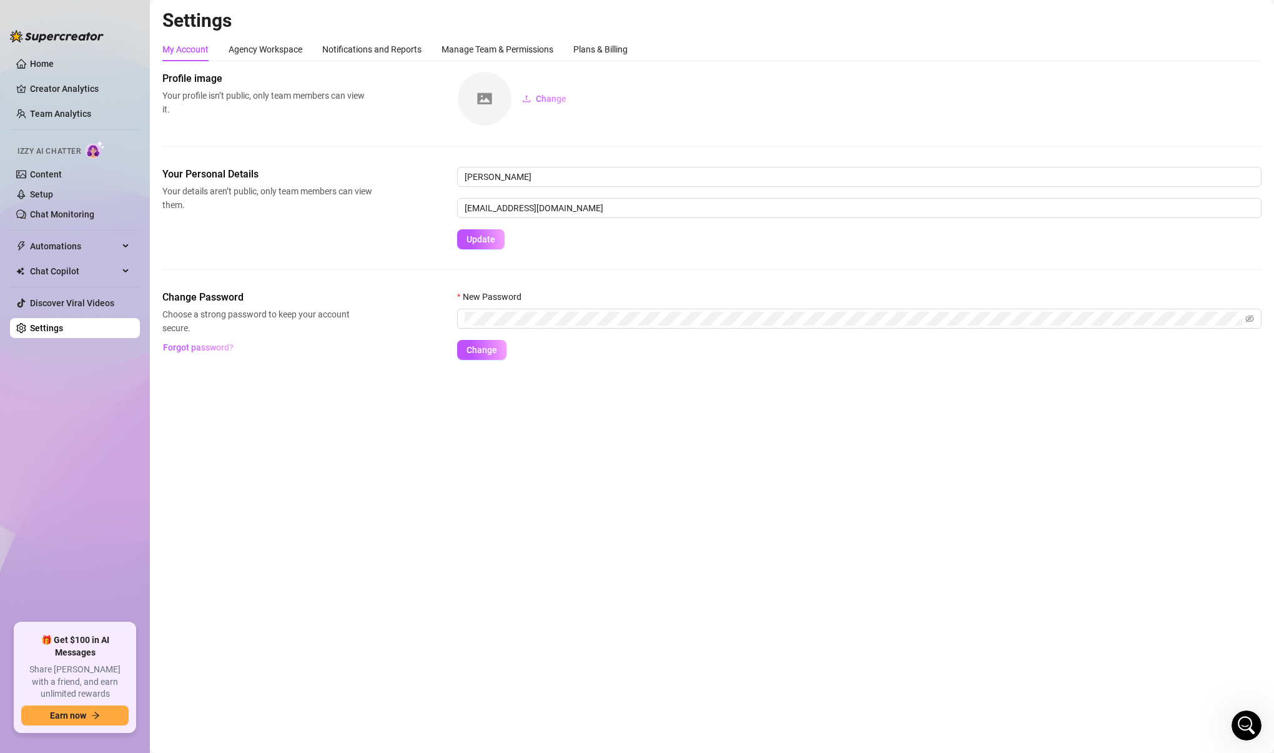
click at [176, 47] on div "My Account" at bounding box center [185, 49] width 46 height 14
click at [509, 210] on input "[EMAIL_ADDRESS][DOMAIN_NAME]" at bounding box center [859, 208] width 805 height 20
click at [510, 207] on input "[EMAIL_ADDRESS][DOMAIN_NAME]" at bounding box center [859, 208] width 805 height 20
click at [511, 207] on input "[EMAIL_ADDRESS][DOMAIN_NAME]" at bounding box center [859, 208] width 805 height 20
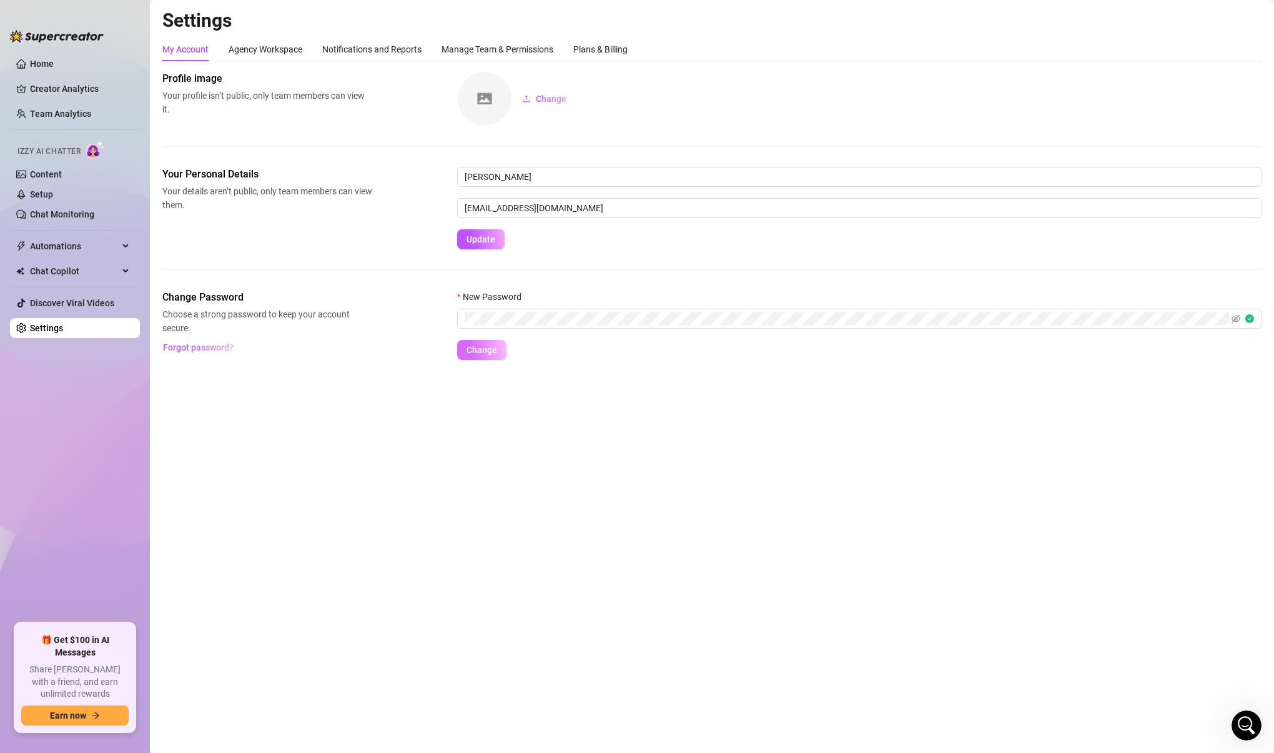
click at [498, 347] on button "Change" at bounding box center [481, 350] width 49 height 20
click at [54, 67] on link "Home" at bounding box center [42, 64] width 24 height 10
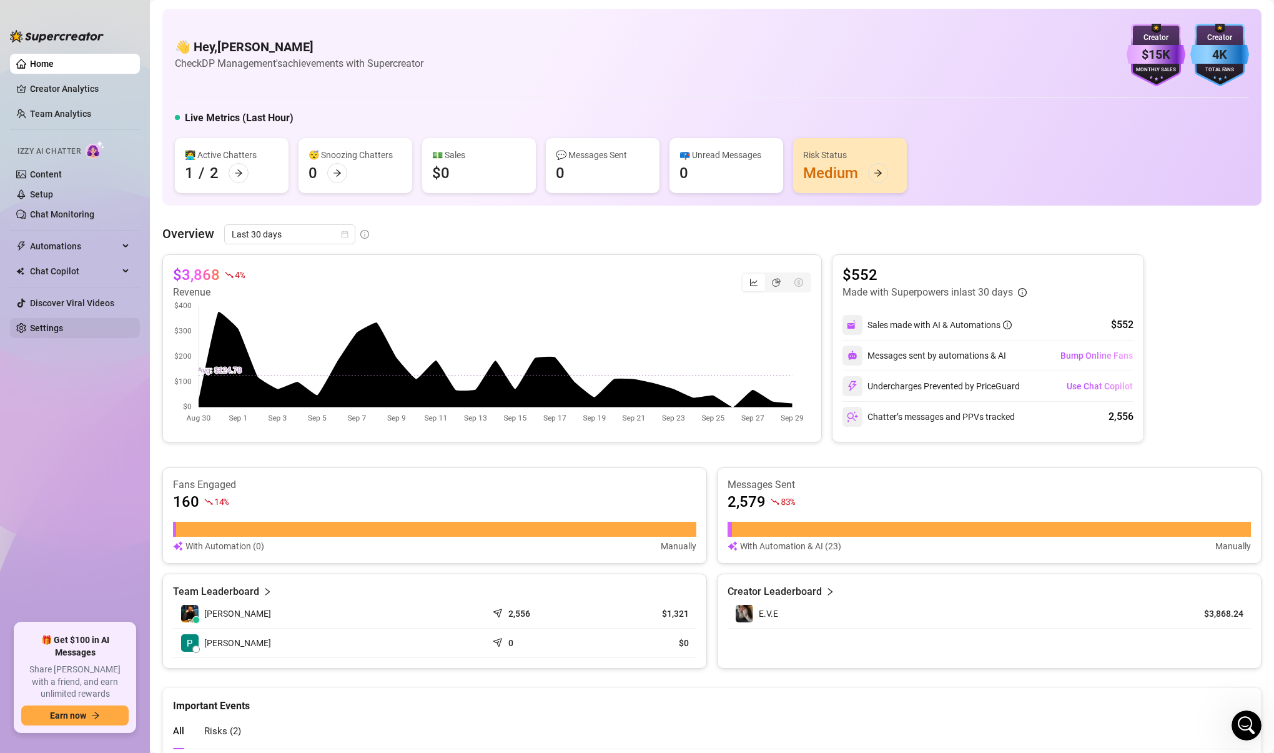
click at [51, 332] on link "Settings" at bounding box center [46, 328] width 33 height 10
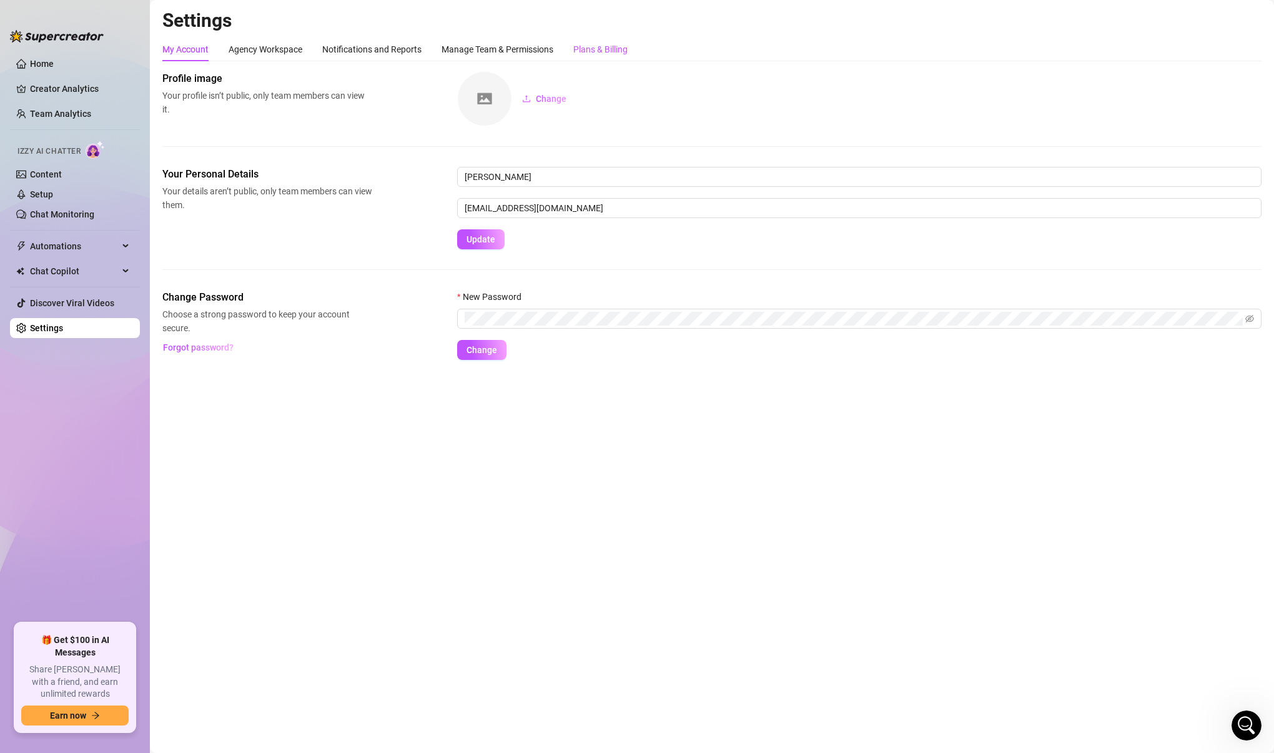
click at [604, 49] on div "Plans & Billing" at bounding box center [600, 49] width 54 height 14
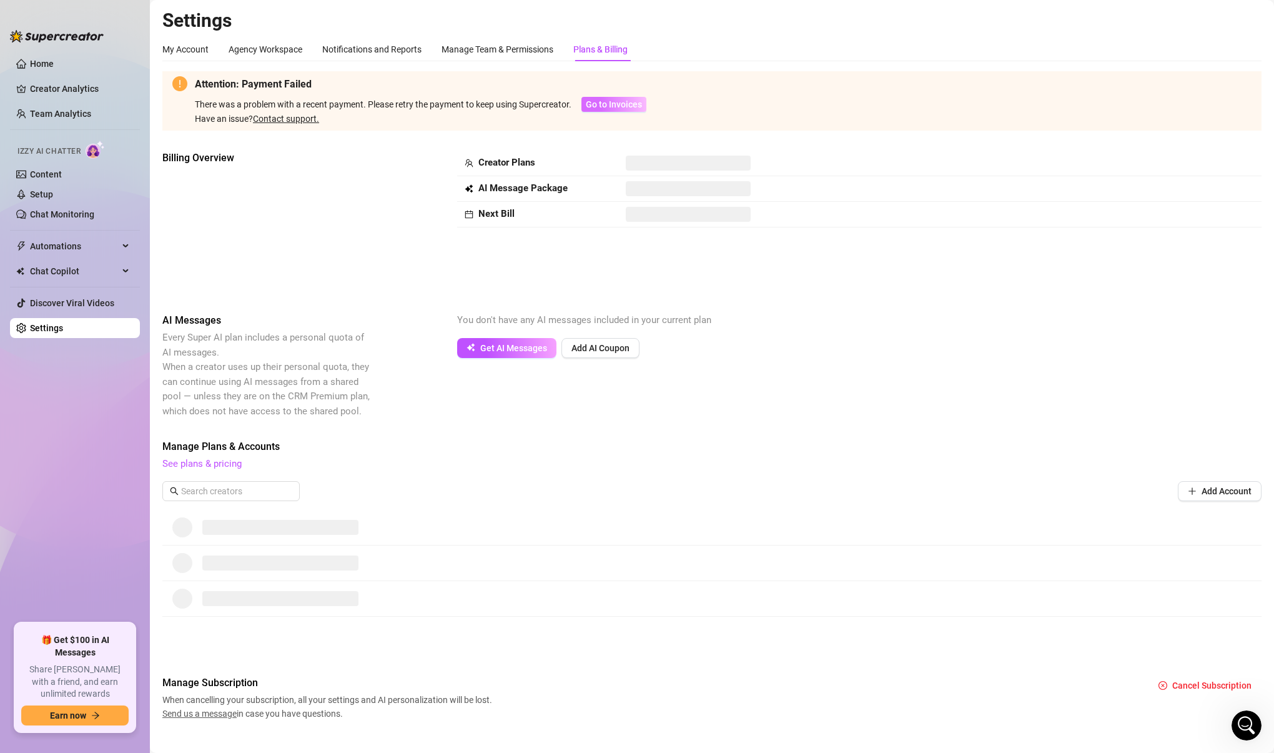
click at [605, 102] on span "Go to Invoices" at bounding box center [614, 104] width 56 height 10
click at [292, 119] on link "Contact support." at bounding box center [286, 119] width 66 height 10
click at [181, 49] on div "My Account" at bounding box center [185, 49] width 46 height 14
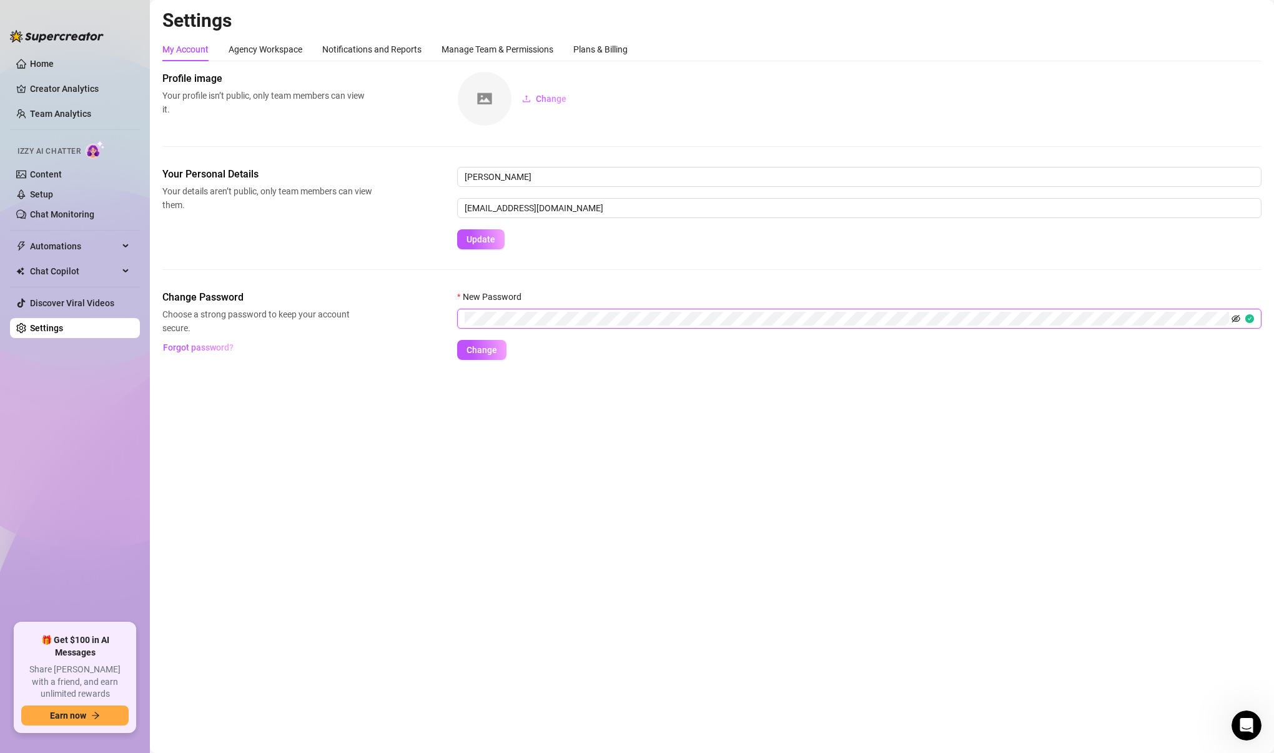
click at [931, 316] on icon "eye-invisible" at bounding box center [1236, 318] width 9 height 7
click at [478, 353] on span "Change" at bounding box center [482, 350] width 31 height 10
click at [590, 55] on div "Plans & Billing" at bounding box center [600, 49] width 54 height 14
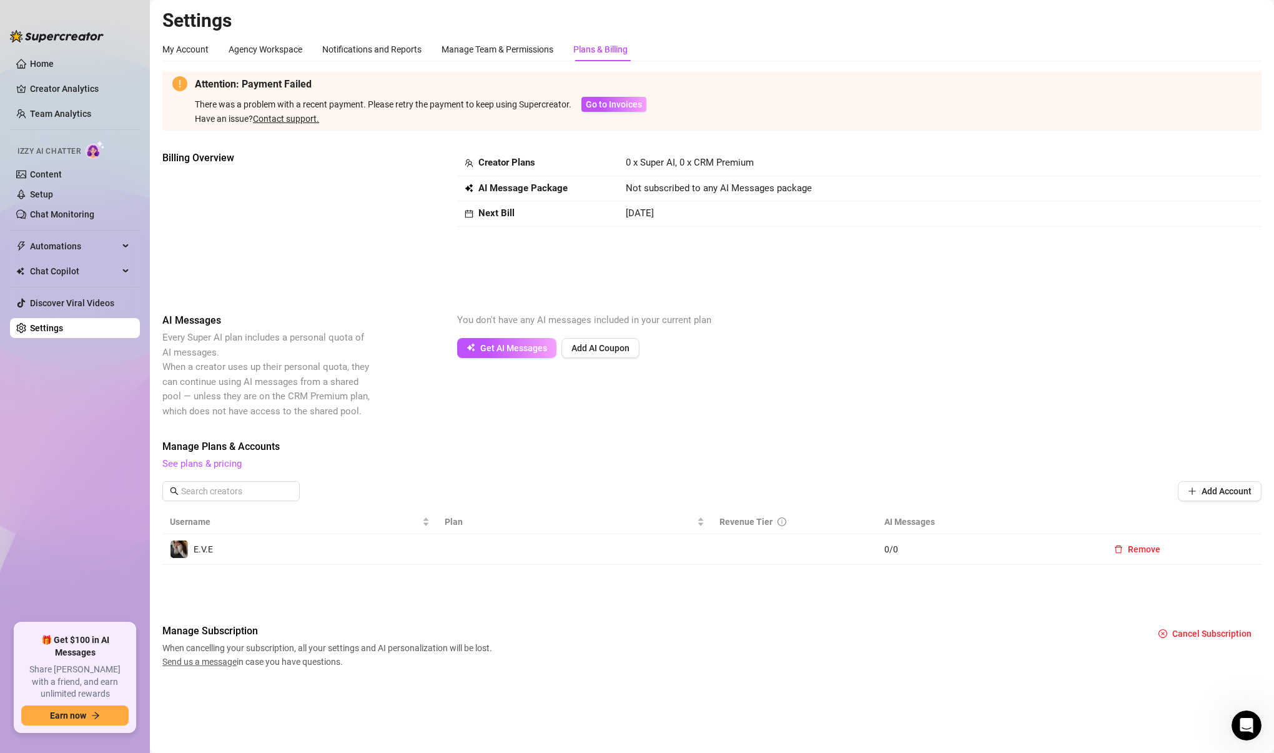
click at [304, 116] on link "Contact support." at bounding box center [286, 119] width 66 height 10
